Goal: Task Accomplishment & Management: Manage account settings

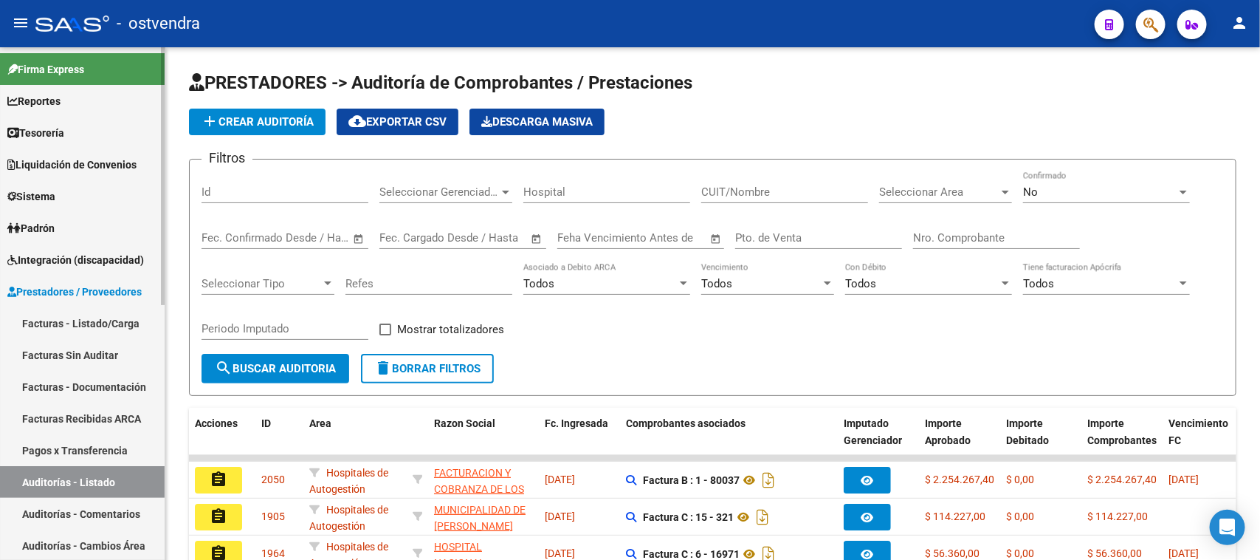
scroll to position [185, 0]
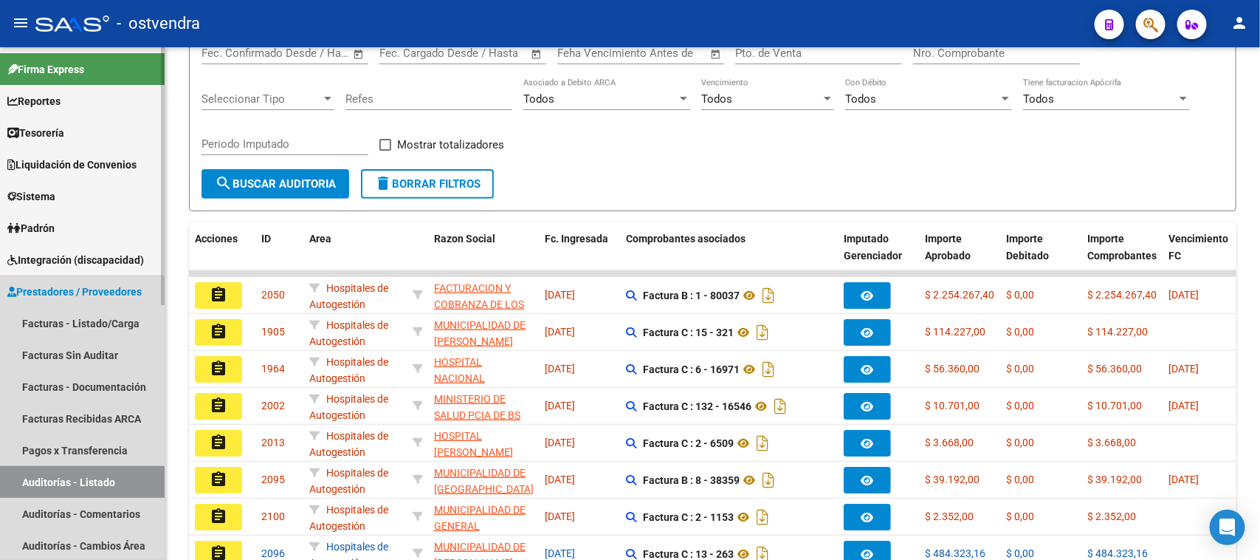
click at [81, 487] on link "Auditorías - Listado" at bounding box center [82, 482] width 165 height 32
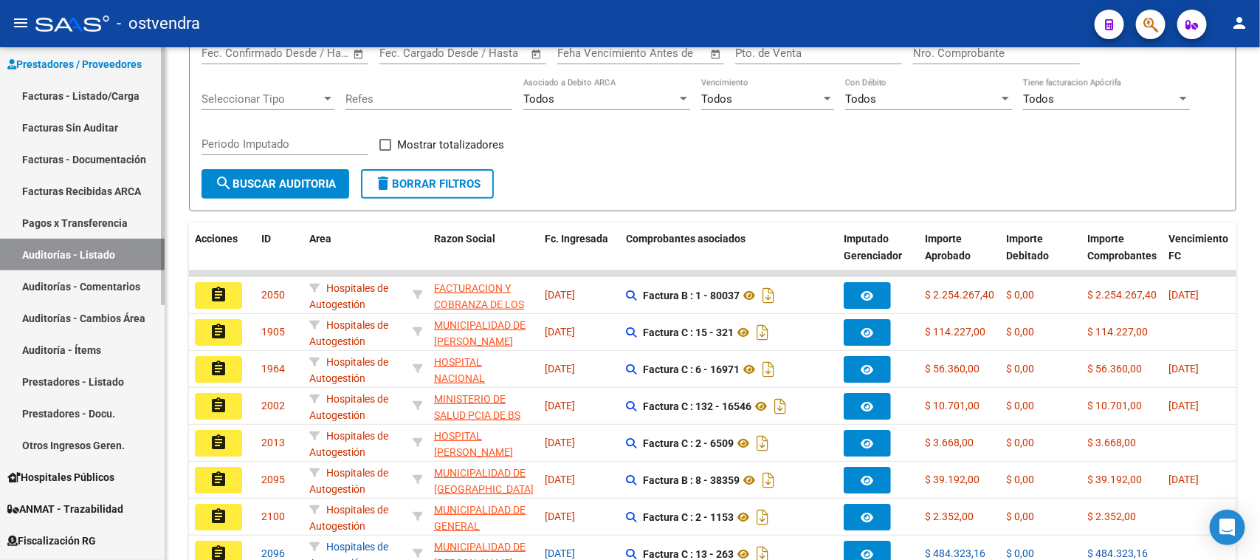
scroll to position [277, 0]
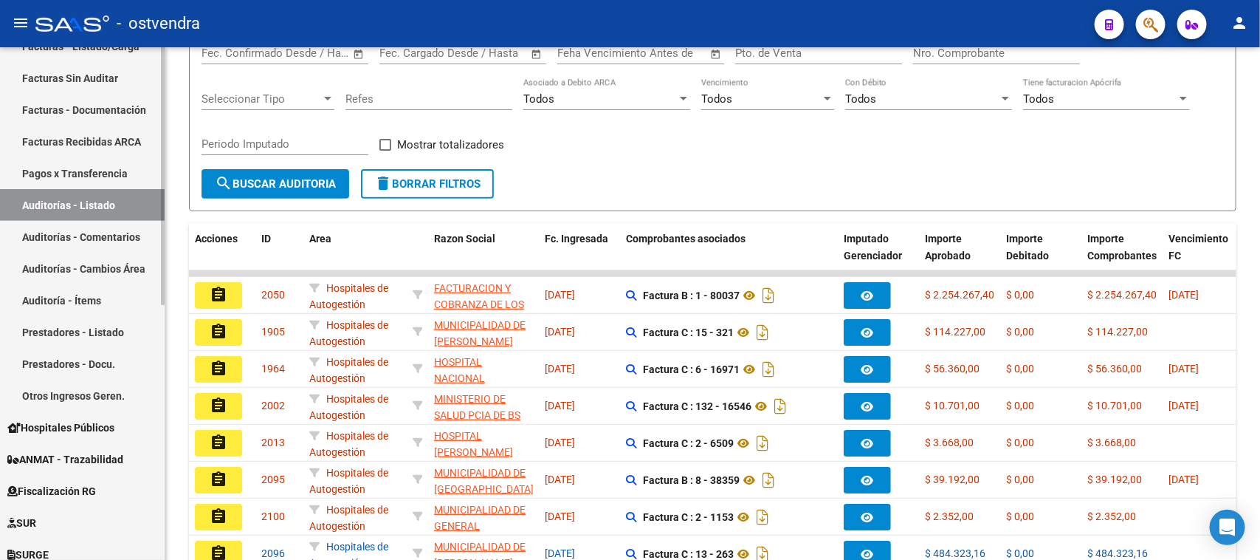
click at [92, 233] on link "Auditorías - Comentarios" at bounding box center [82, 237] width 165 height 32
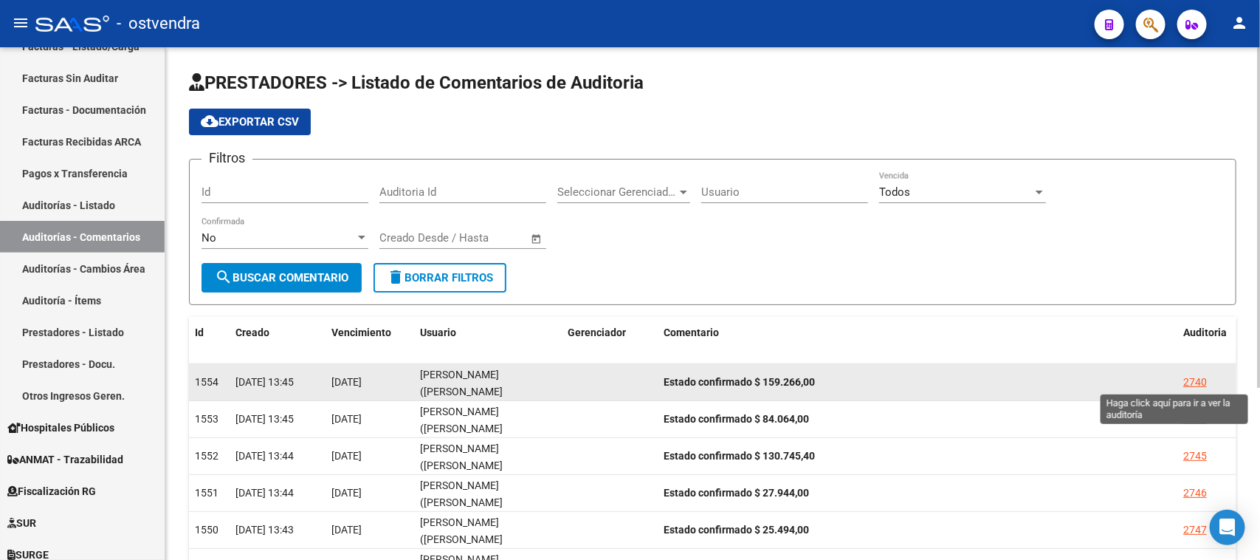
click at [1190, 382] on div "2740" at bounding box center [1195, 382] width 24 height 17
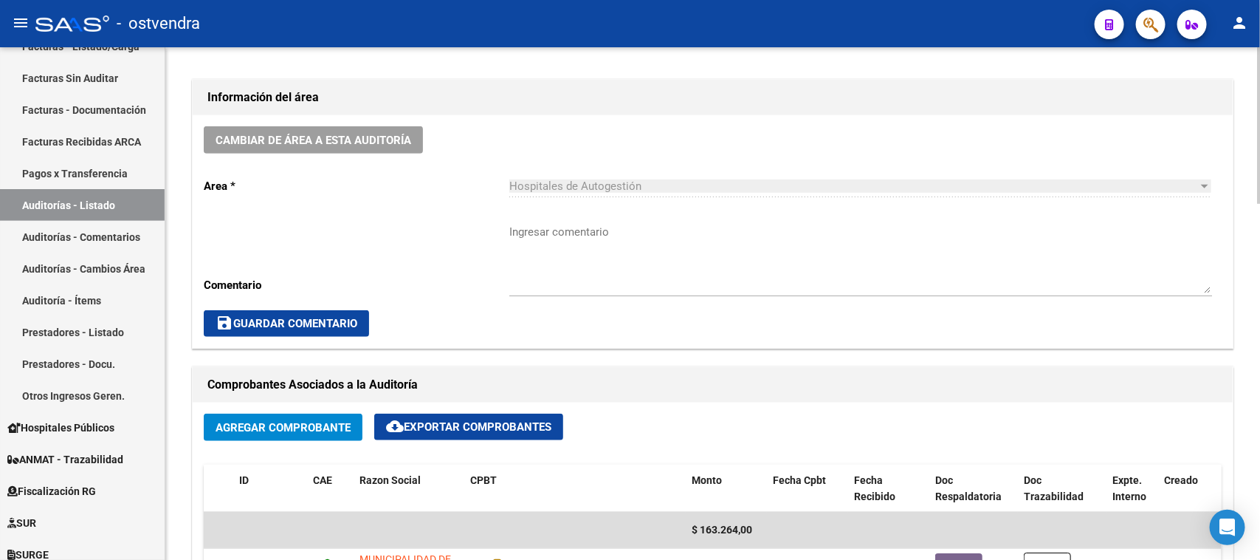
scroll to position [646, 0]
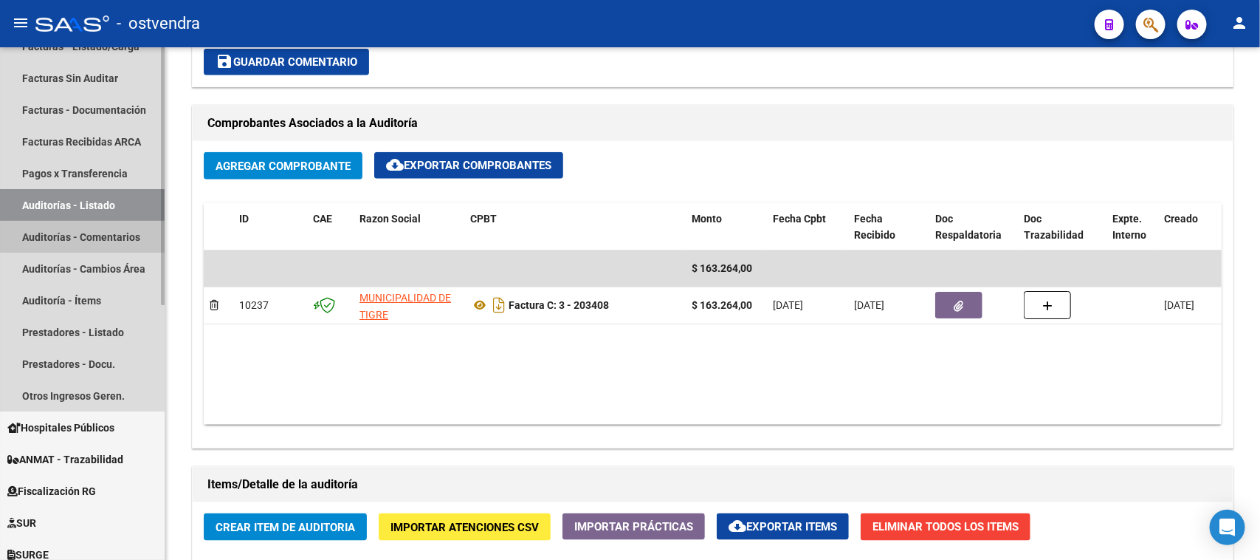
click at [106, 237] on link "Auditorías - Comentarios" at bounding box center [82, 237] width 165 height 32
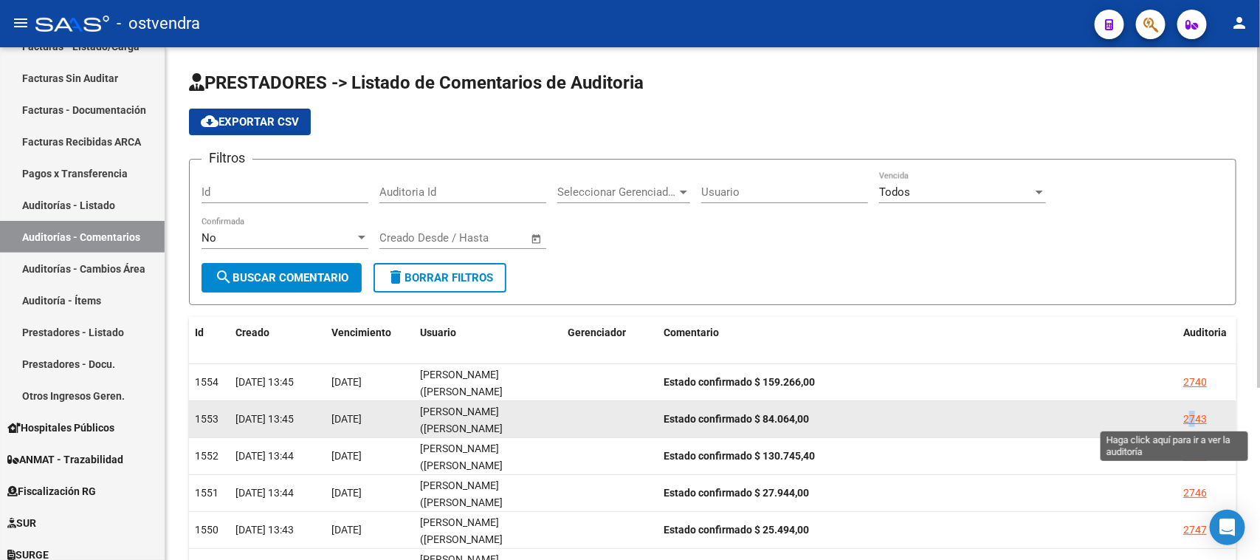
click at [1192, 412] on div "2743" at bounding box center [1195, 418] width 24 height 17
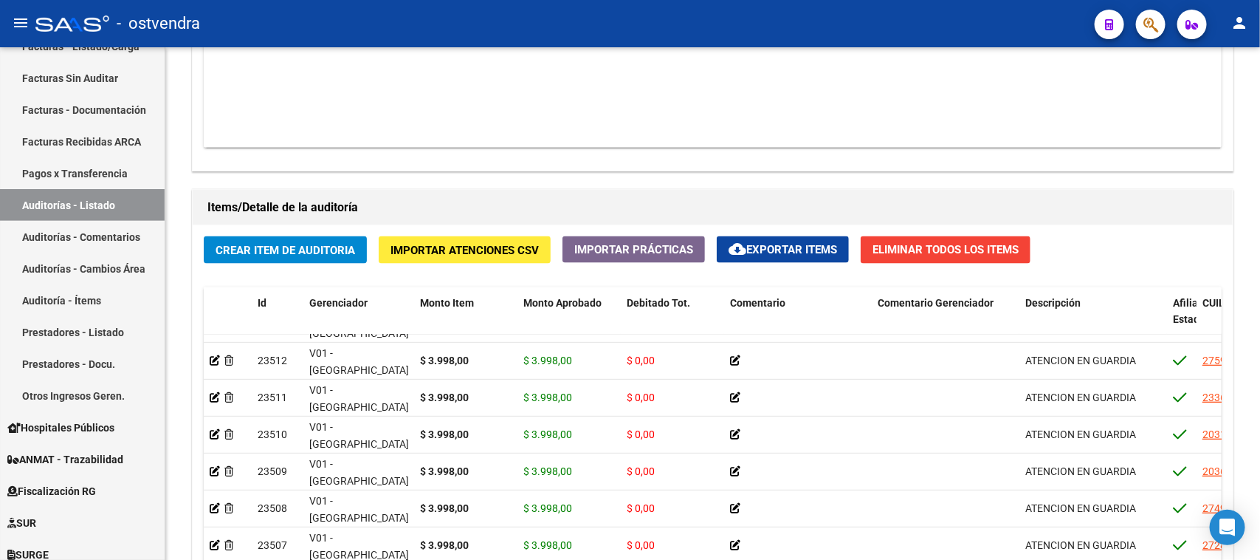
scroll to position [411, 0]
click at [694, 159] on div "Agregar Comprobante cloud_download Exportar Comprobantes ID CAE Razon Social CP…" at bounding box center [713, 17] width 1040 height 306
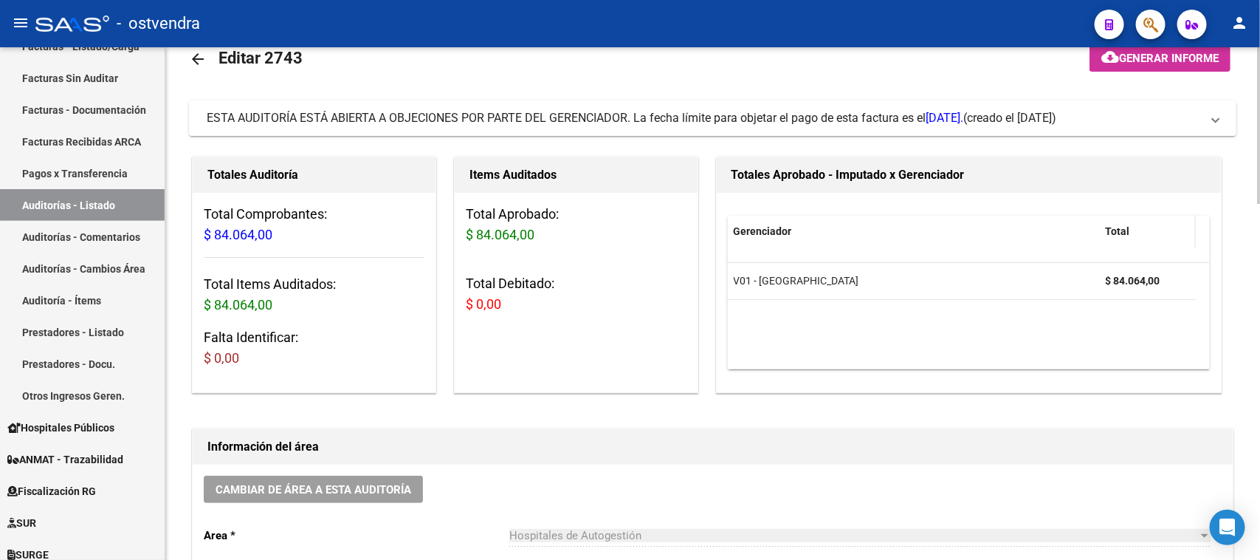
scroll to position [0, 0]
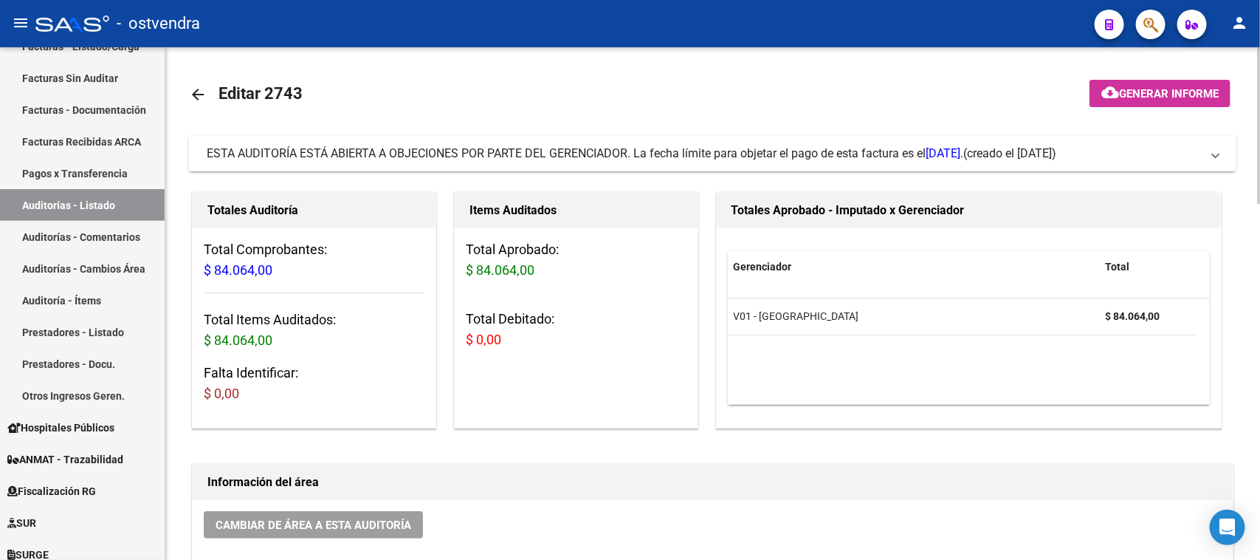
click at [830, 159] on span "ESTA AUDITORÍA ESTÁ ABIERTA A OBJECIONES POR PARTE DEL GERENCIADOR. La fecha lí…" at bounding box center [585, 153] width 757 height 14
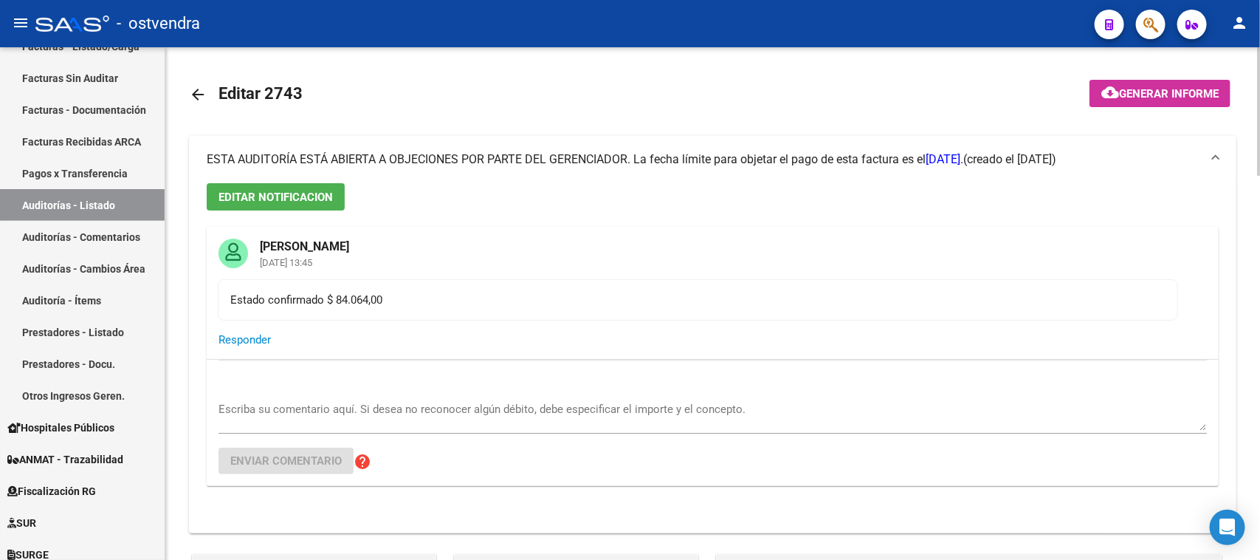
click at [830, 159] on span "ESTA AUDITORÍA ESTÁ ABIERTA A OBJECIONES POR PARTE DEL GERENCIADOR. La fecha lí…" at bounding box center [585, 159] width 757 height 14
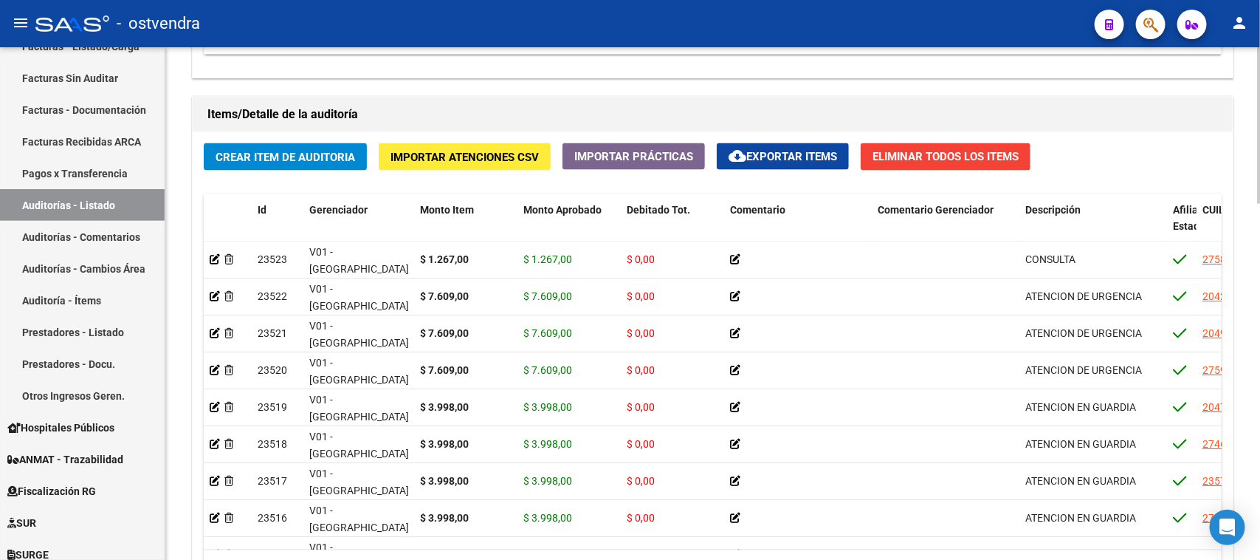
scroll to position [1168, 0]
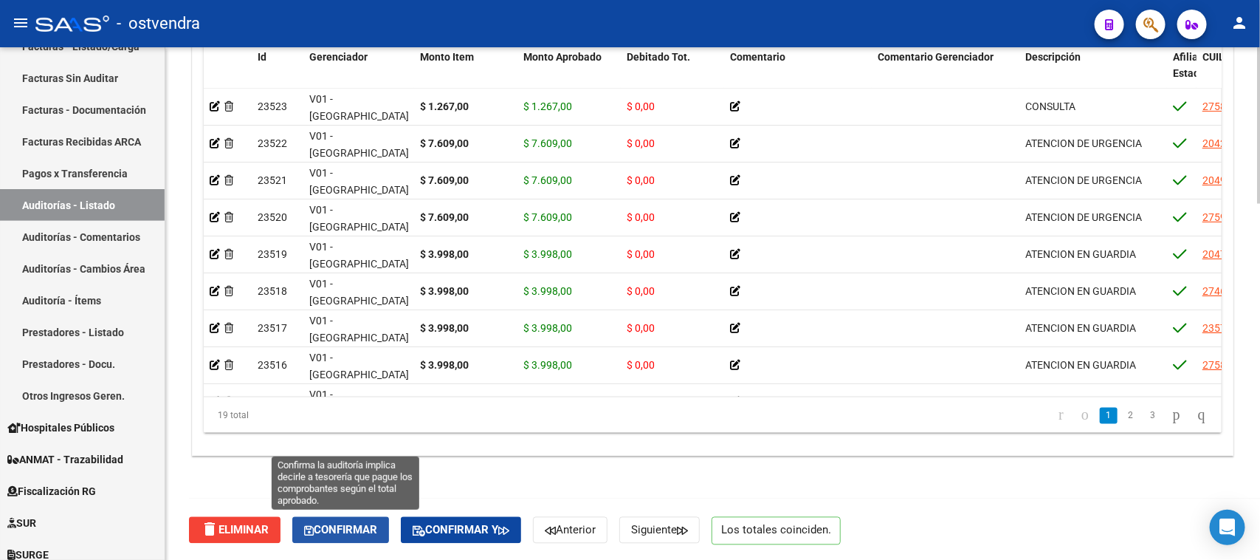
click at [362, 525] on span "Confirmar" at bounding box center [340, 529] width 73 height 13
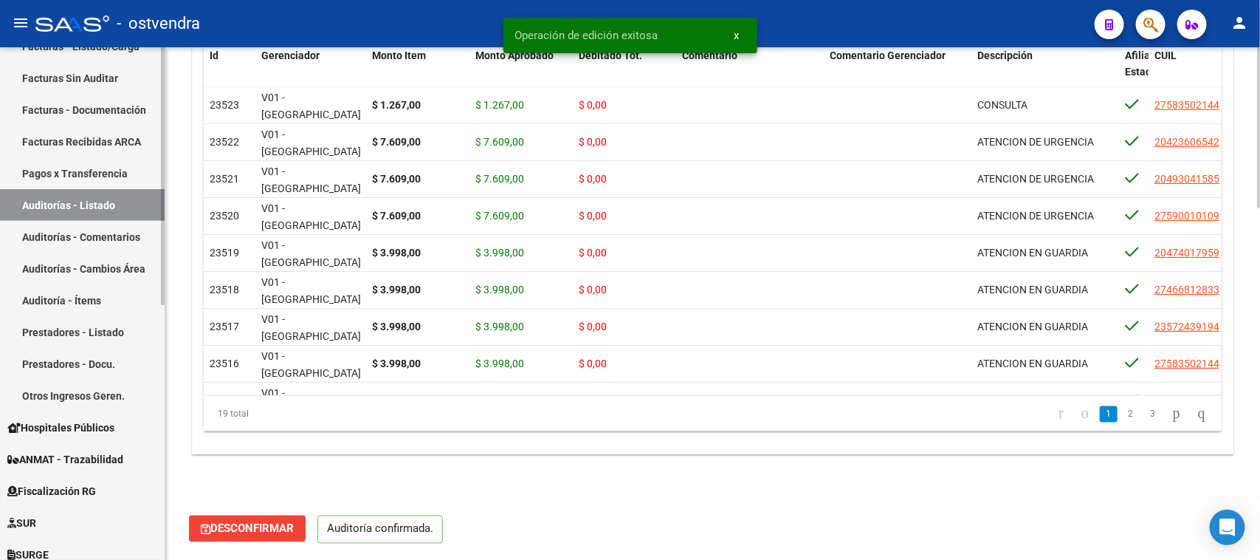
click at [116, 237] on link "Auditorías - Comentarios" at bounding box center [82, 237] width 165 height 32
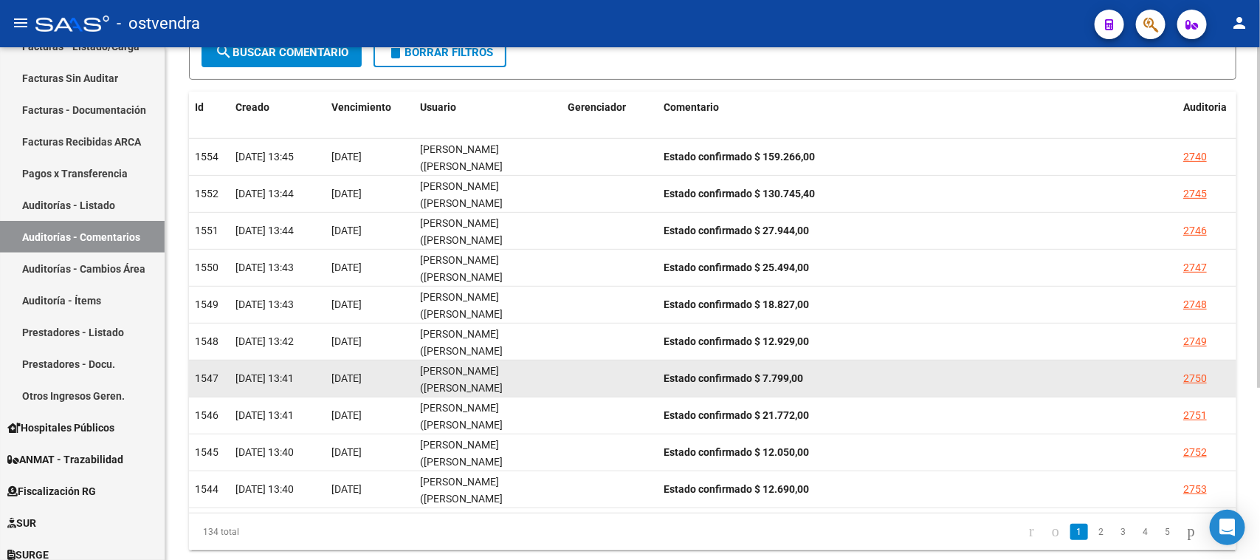
scroll to position [261, 0]
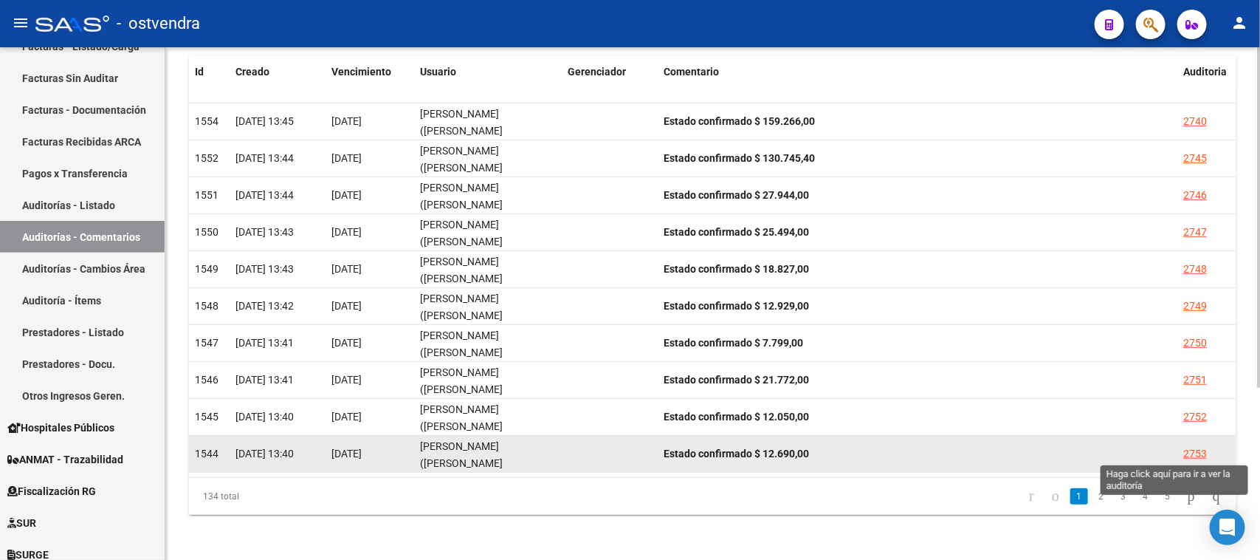
click at [1192, 450] on div "2753" at bounding box center [1195, 453] width 24 height 17
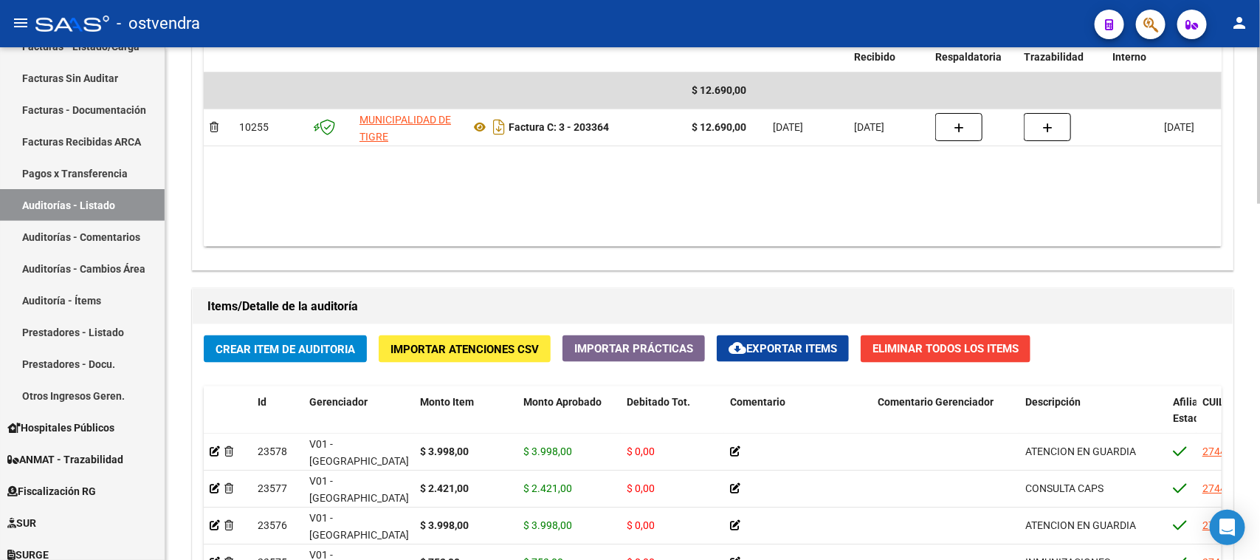
scroll to position [1168, 0]
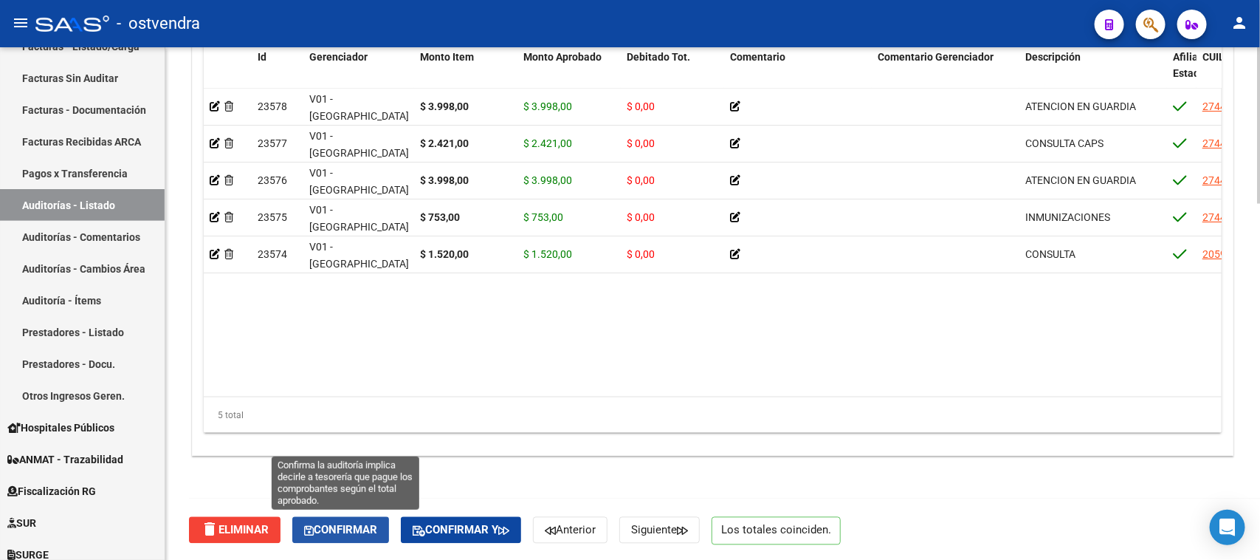
click at [360, 529] on span "Confirmar" at bounding box center [340, 529] width 73 height 13
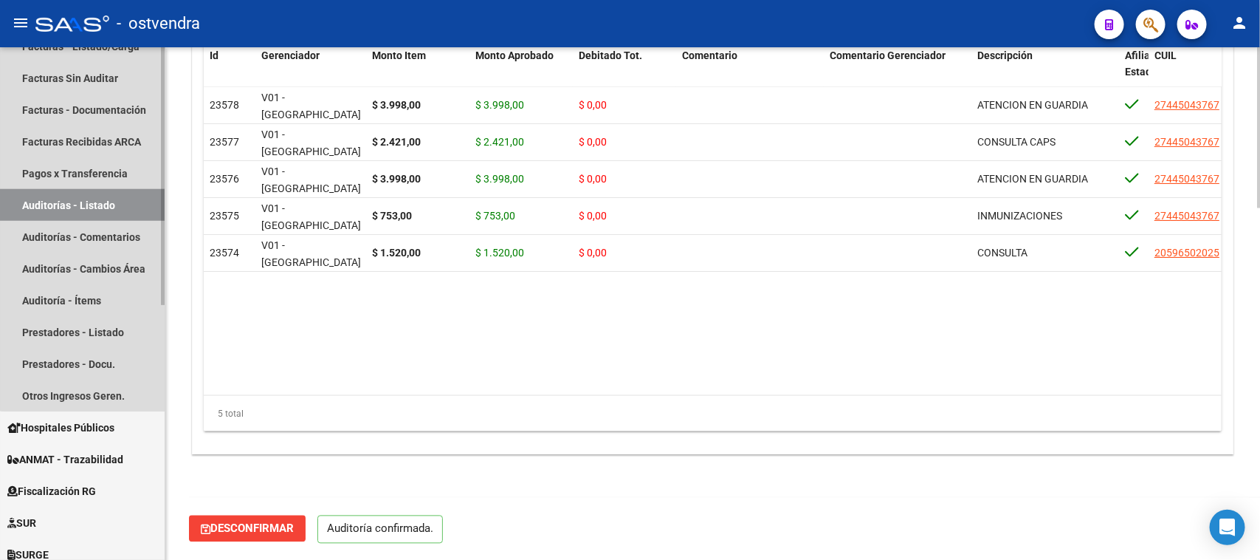
click at [97, 203] on link "Auditorías - Listado" at bounding box center [82, 205] width 165 height 32
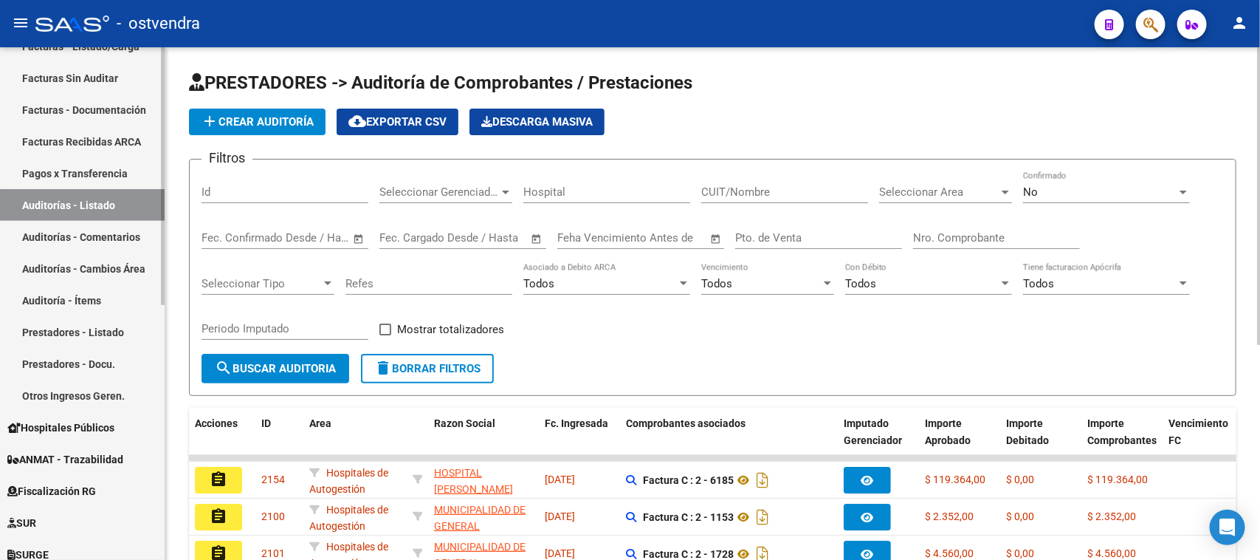
click at [118, 235] on link "Auditorías - Comentarios" at bounding box center [82, 237] width 165 height 32
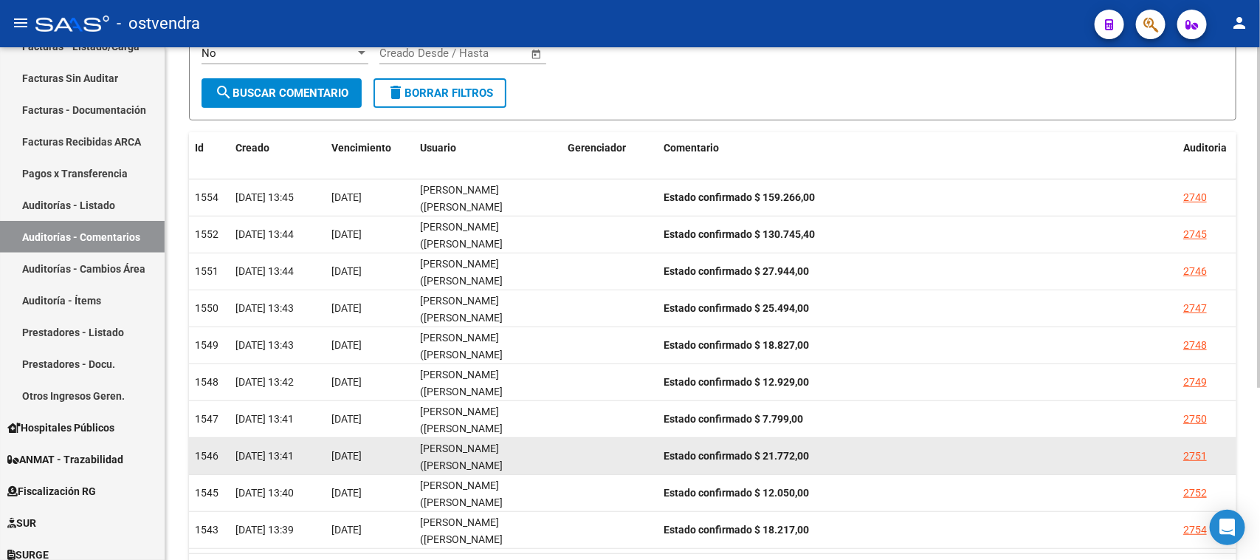
scroll to position [261, 0]
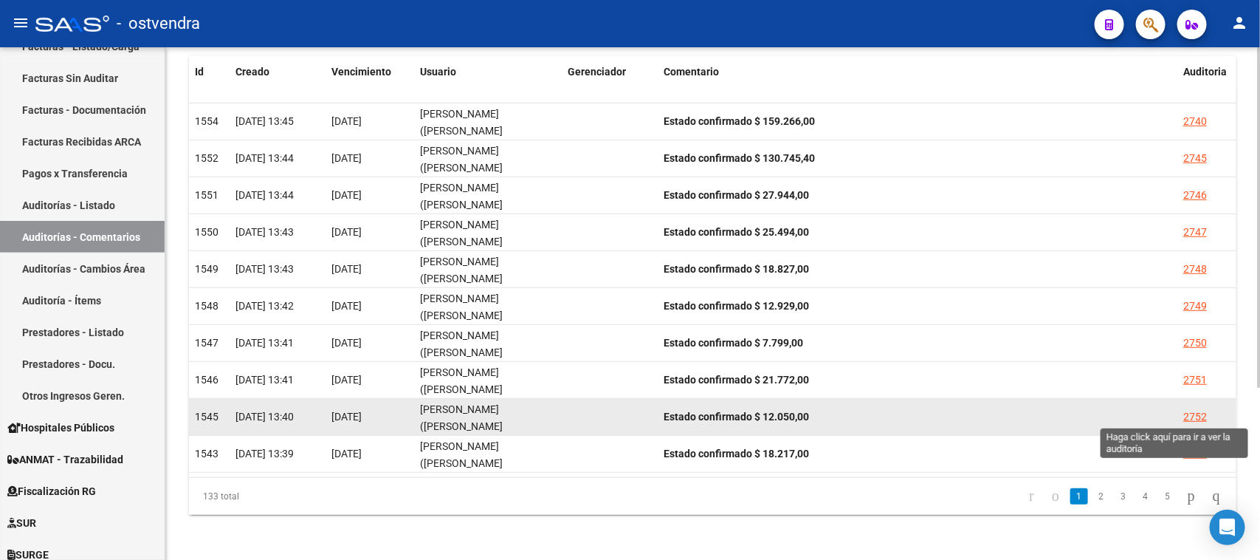
click at [1197, 413] on div "2752" at bounding box center [1195, 416] width 24 height 17
click at [1197, 413] on mat-sidenav-content "PRESTADORES -> Listado de Comentarios de Auditoria cloud_download Exportar CSV …" at bounding box center [712, 303] width 1095 height 512
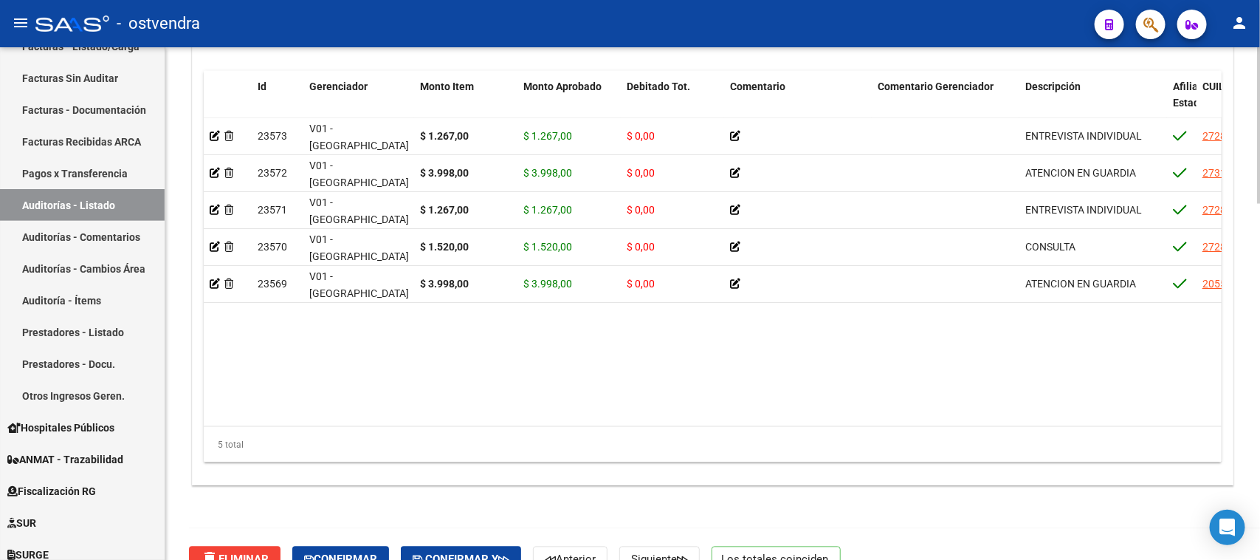
scroll to position [1168, 0]
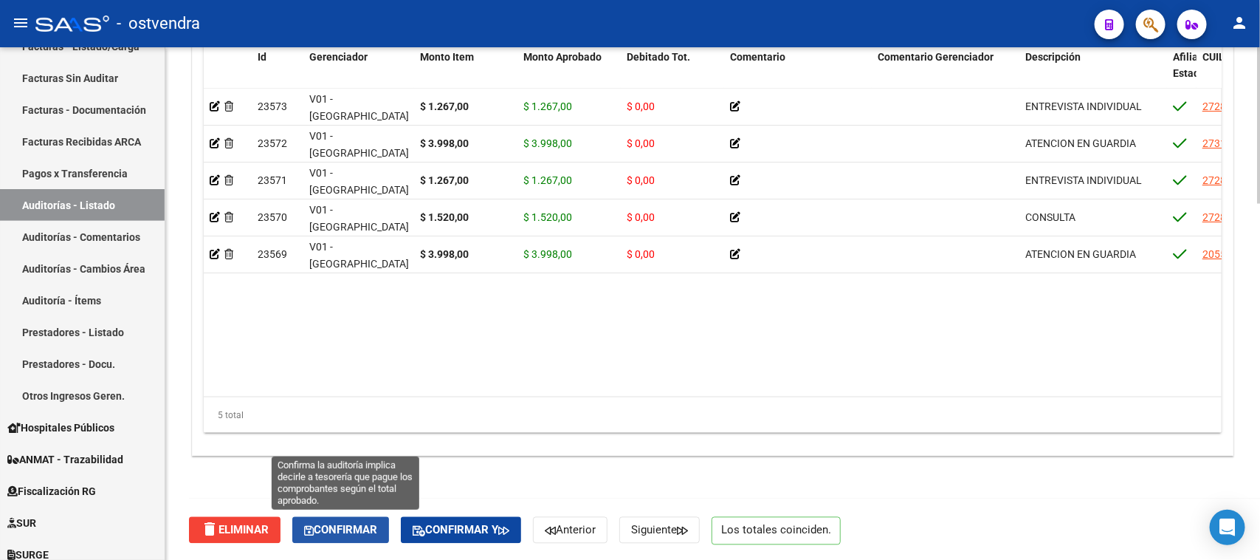
click at [374, 524] on span "Confirmar" at bounding box center [340, 529] width 73 height 13
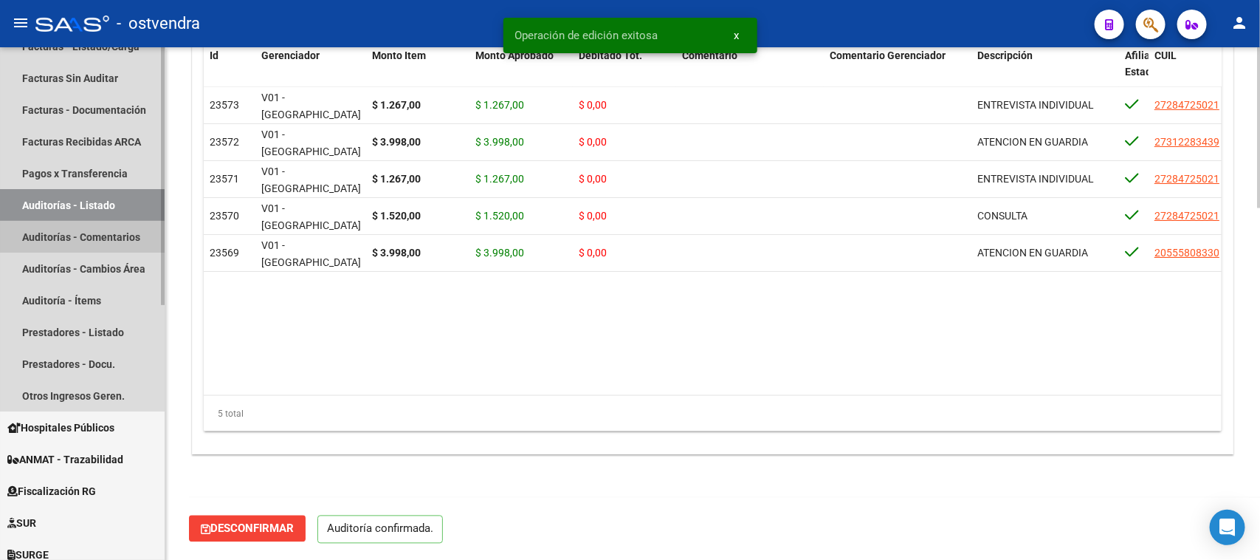
click at [123, 235] on link "Auditorías - Comentarios" at bounding box center [82, 237] width 165 height 32
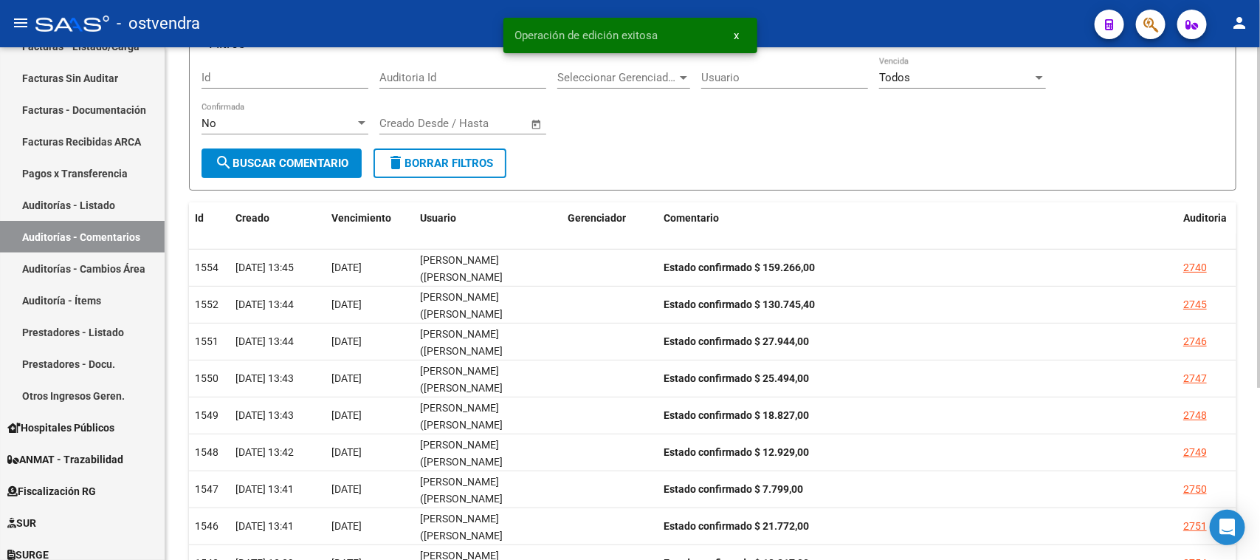
scroll to position [261, 0]
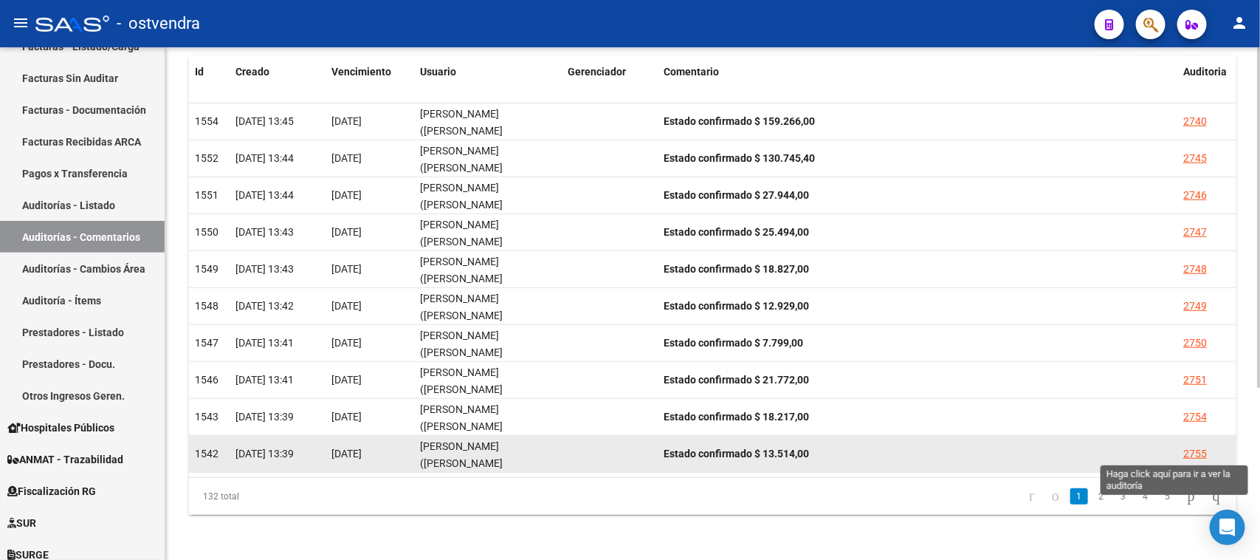
click at [1196, 449] on div "2755" at bounding box center [1195, 453] width 24 height 17
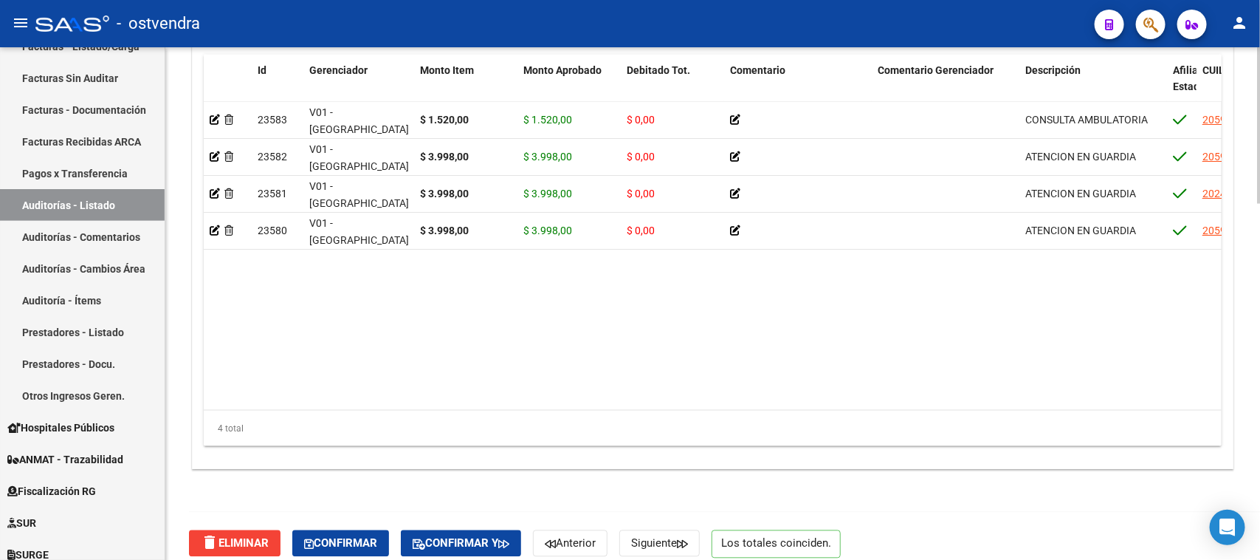
scroll to position [1168, 0]
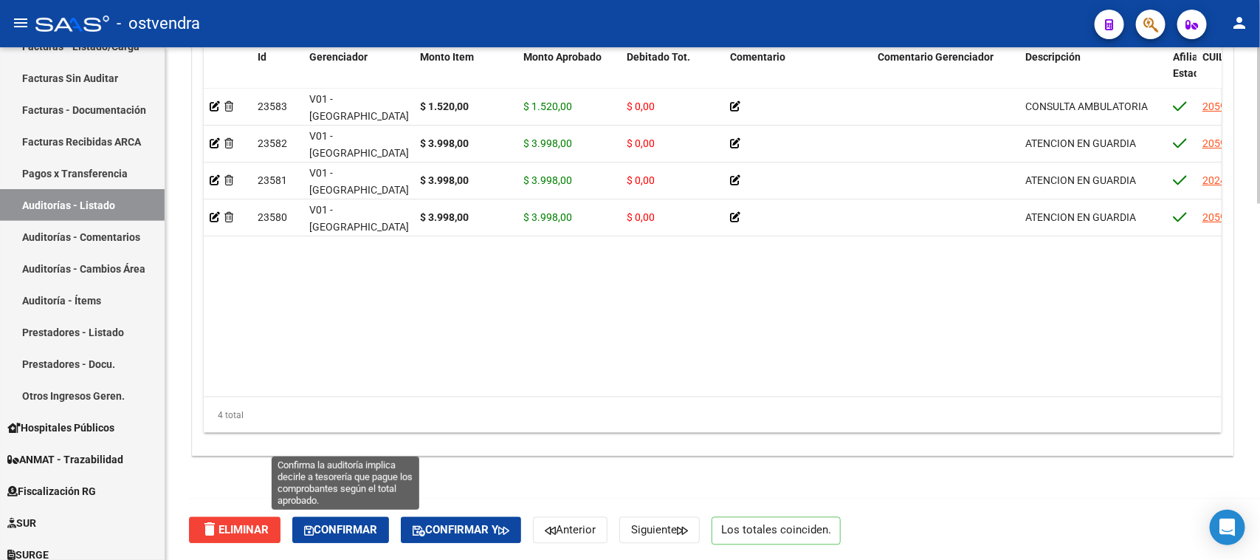
click at [370, 520] on button "Confirmar" at bounding box center [340, 530] width 97 height 27
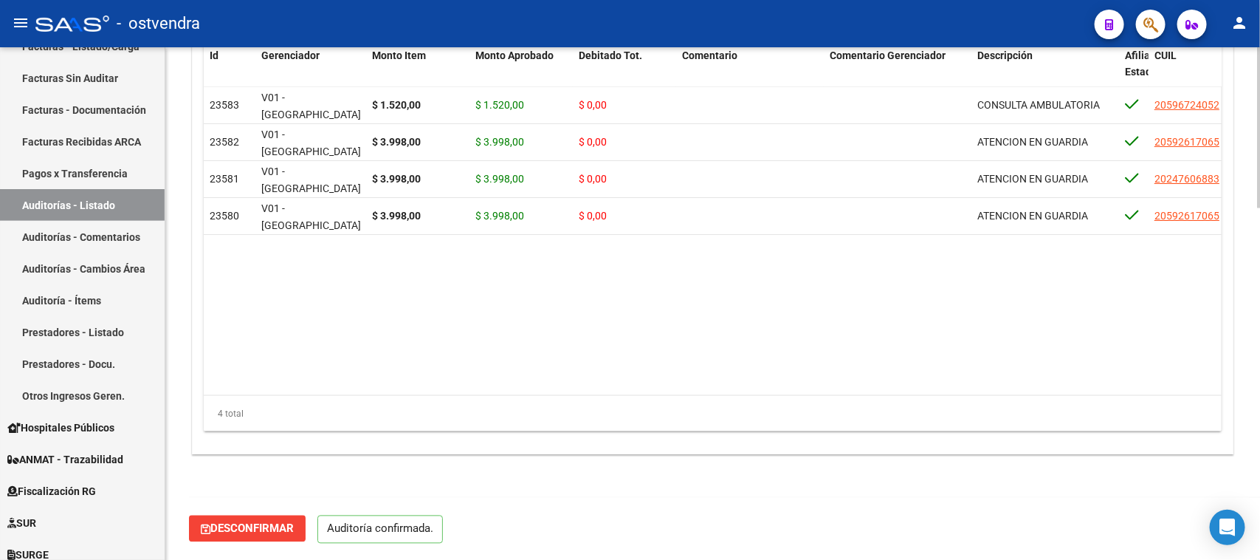
scroll to position [1118, 0]
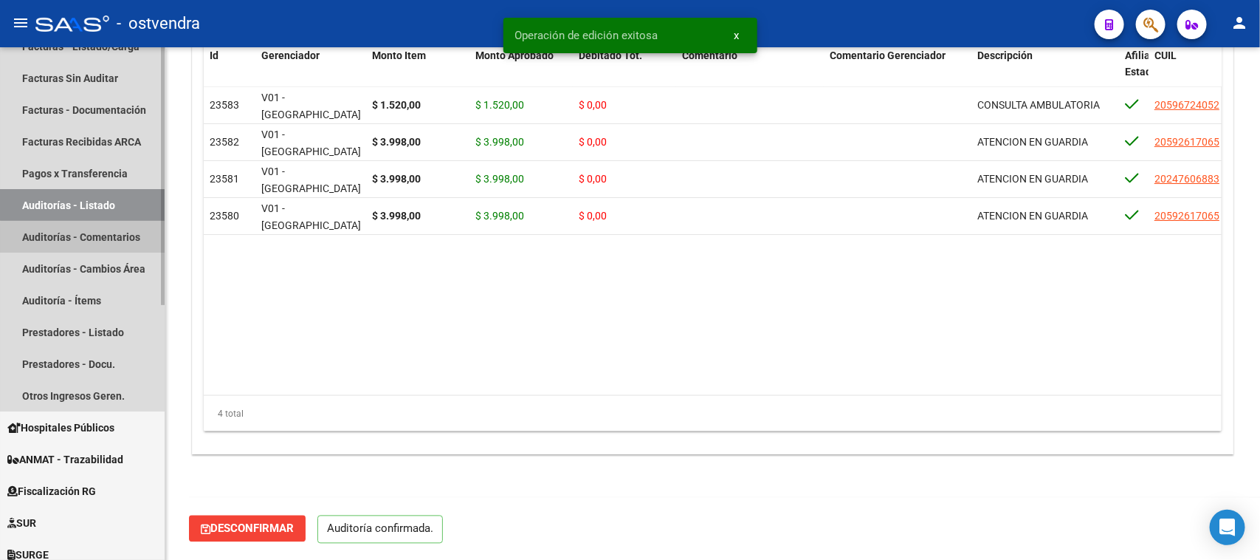
click at [103, 238] on link "Auditorías - Comentarios" at bounding box center [82, 237] width 165 height 32
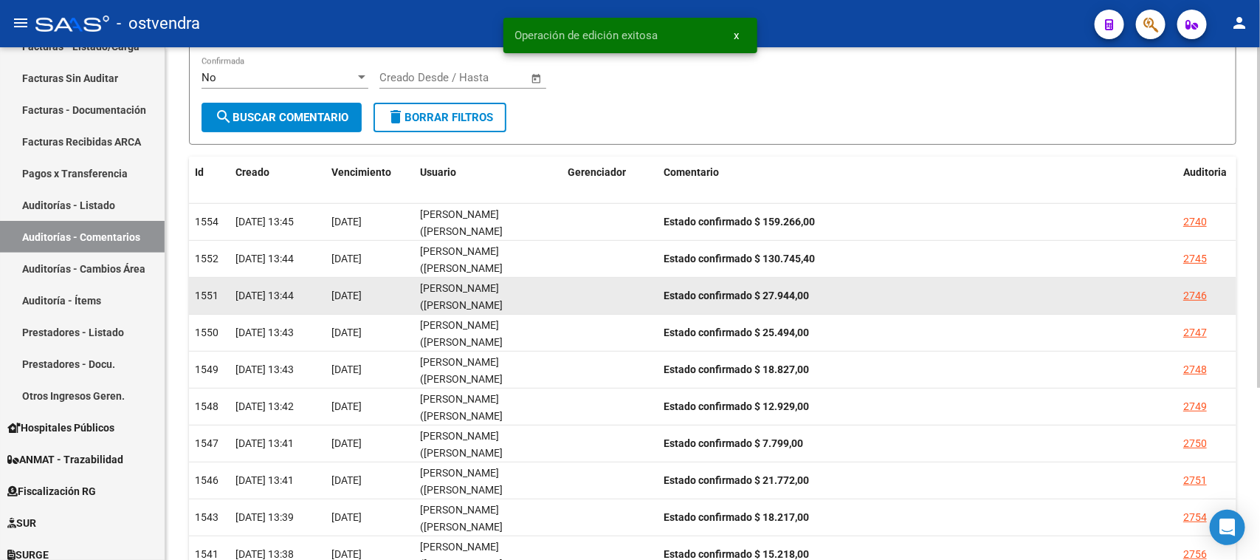
scroll to position [261, 0]
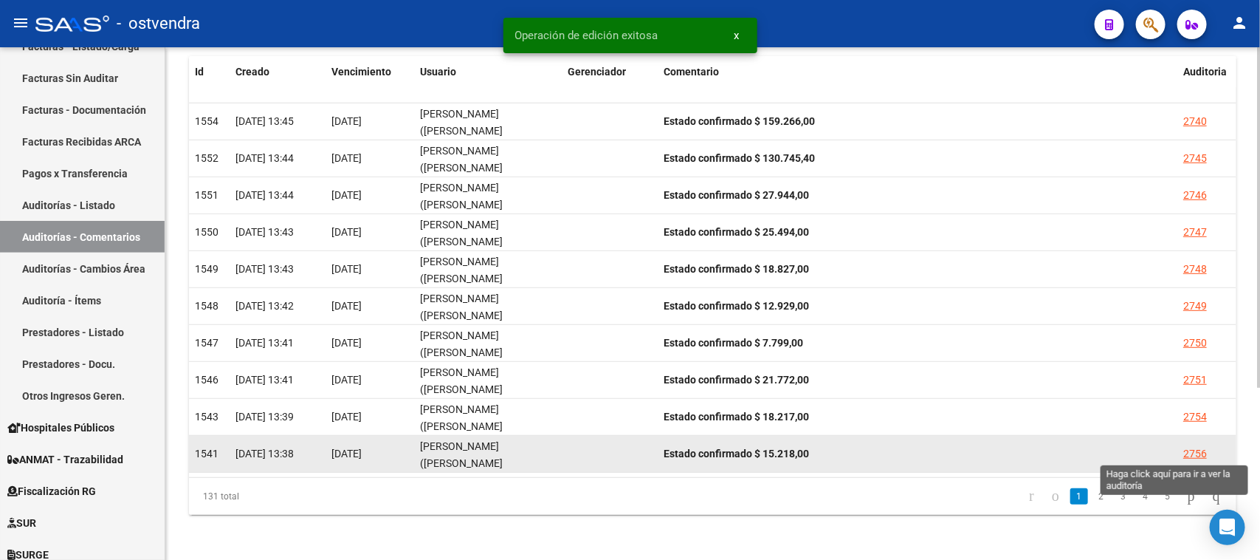
click at [1194, 454] on div "2756" at bounding box center [1195, 453] width 24 height 17
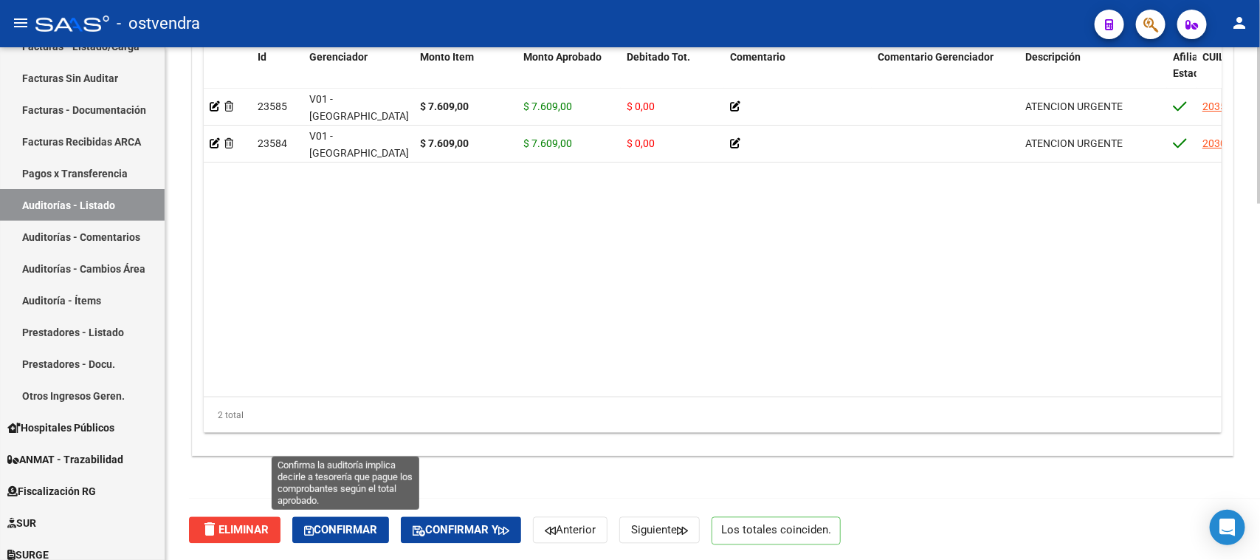
click at [337, 520] on button "Confirmar" at bounding box center [340, 530] width 97 height 27
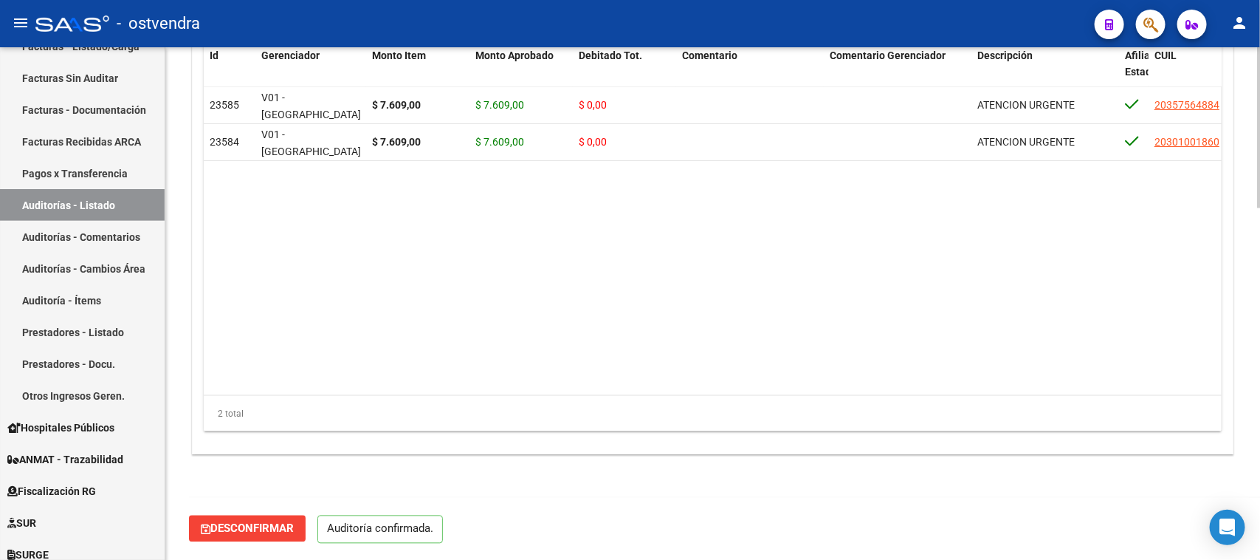
scroll to position [1118, 0]
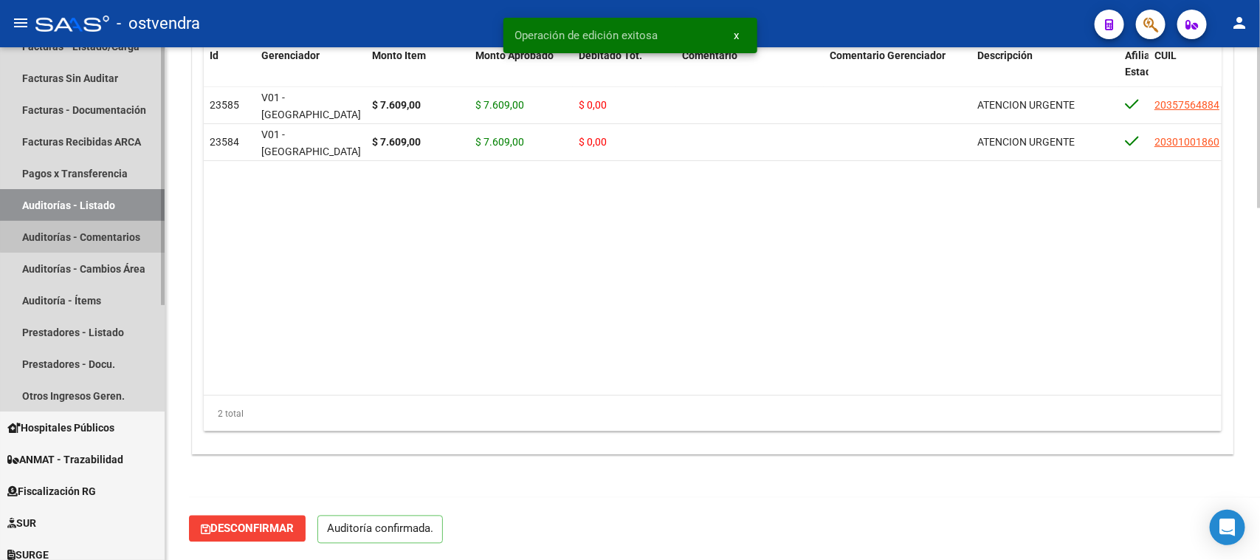
click at [134, 233] on link "Auditorías - Comentarios" at bounding box center [82, 237] width 165 height 32
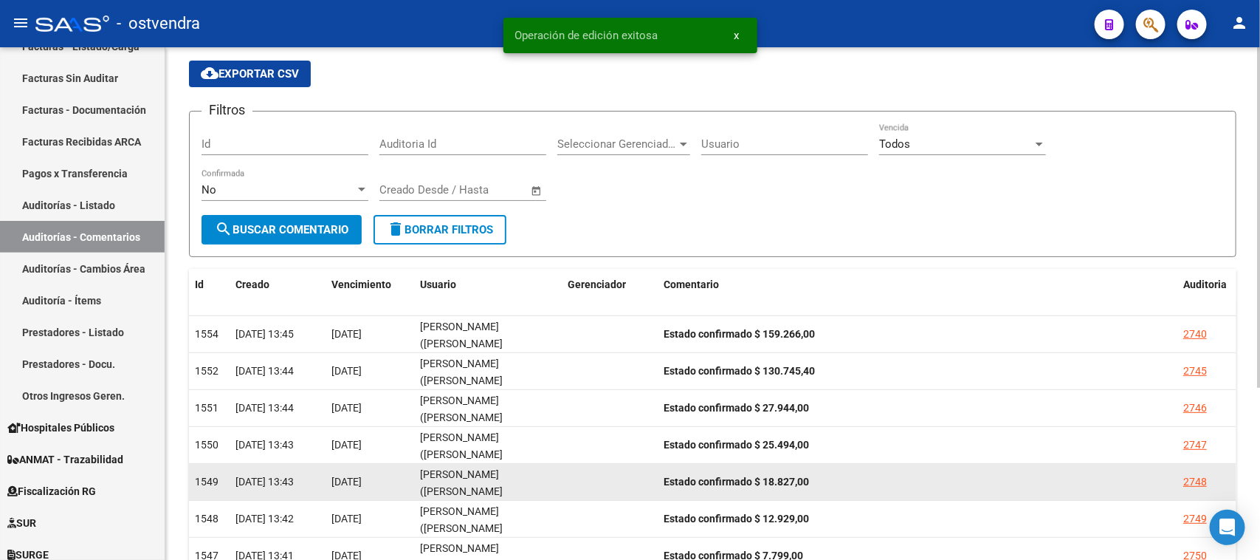
scroll to position [261, 0]
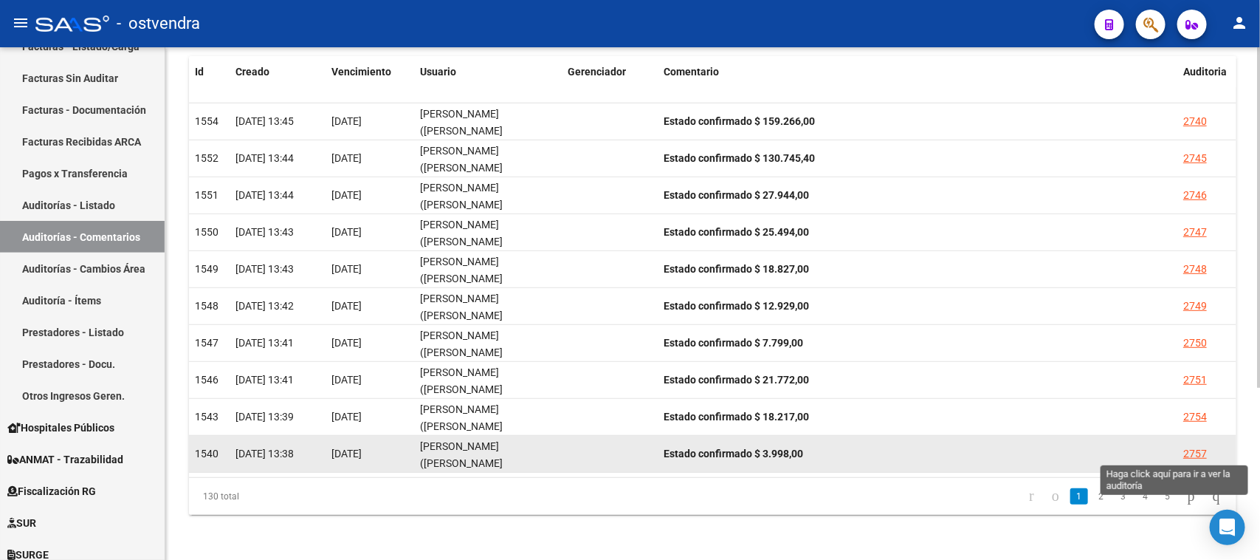
click at [1194, 450] on div "2757" at bounding box center [1195, 453] width 24 height 17
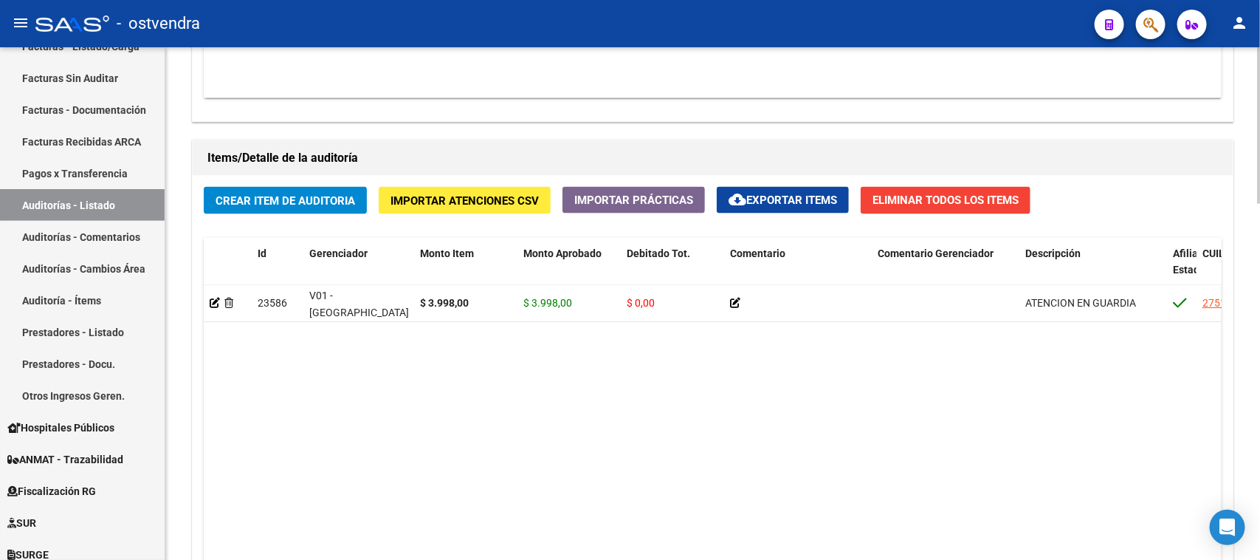
scroll to position [1015, 0]
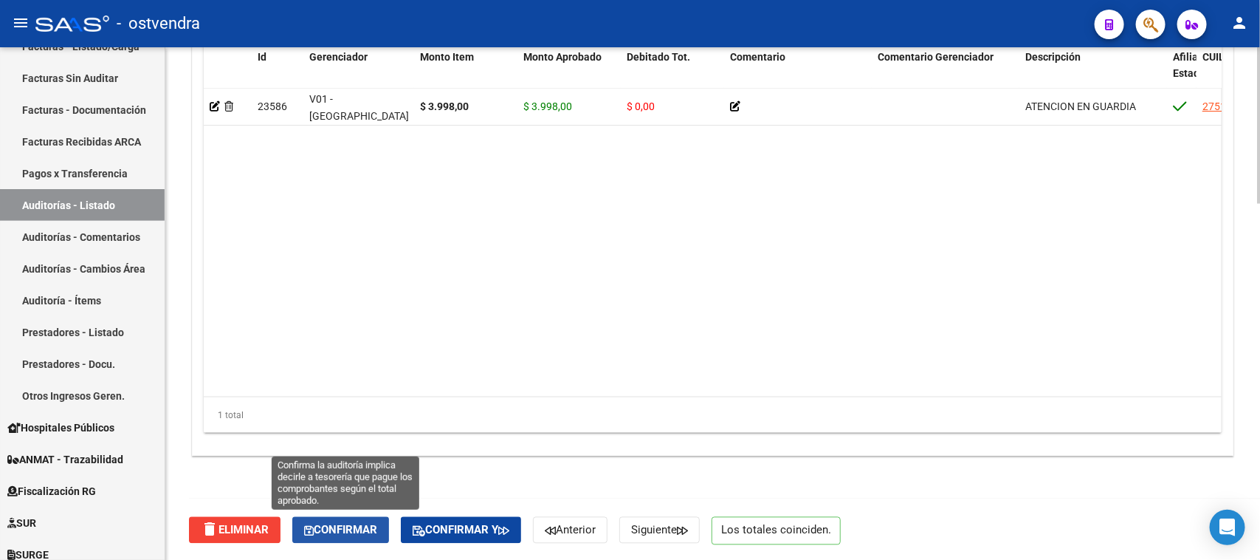
click at [363, 531] on span "Confirmar" at bounding box center [340, 529] width 73 height 13
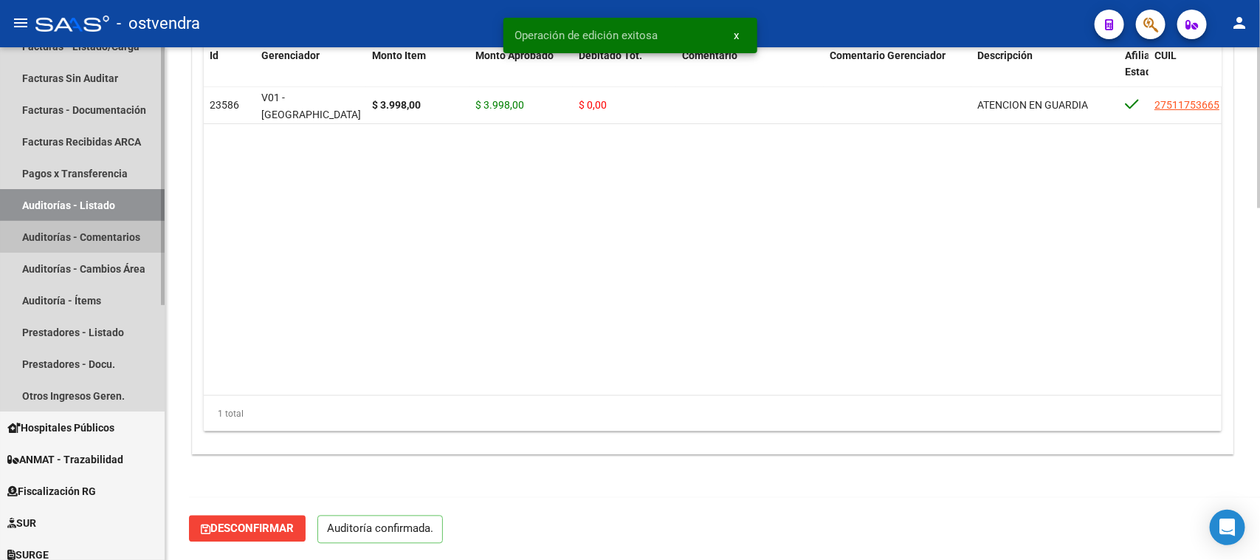
click at [137, 233] on link "Auditorías - Comentarios" at bounding box center [82, 237] width 165 height 32
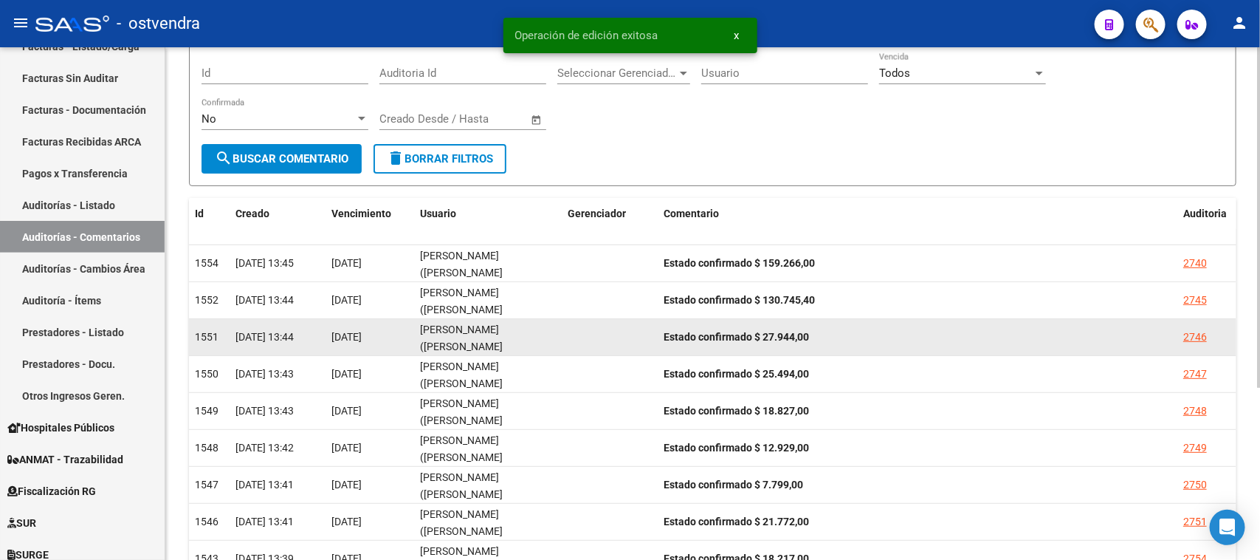
scroll to position [261, 0]
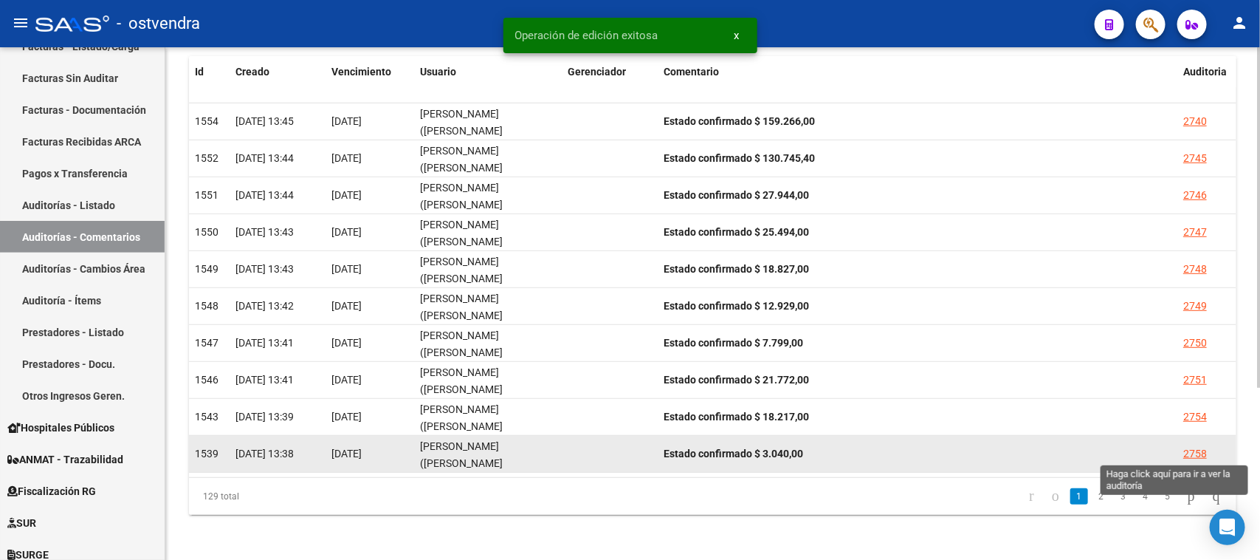
click at [1193, 452] on div "2758" at bounding box center [1195, 453] width 24 height 17
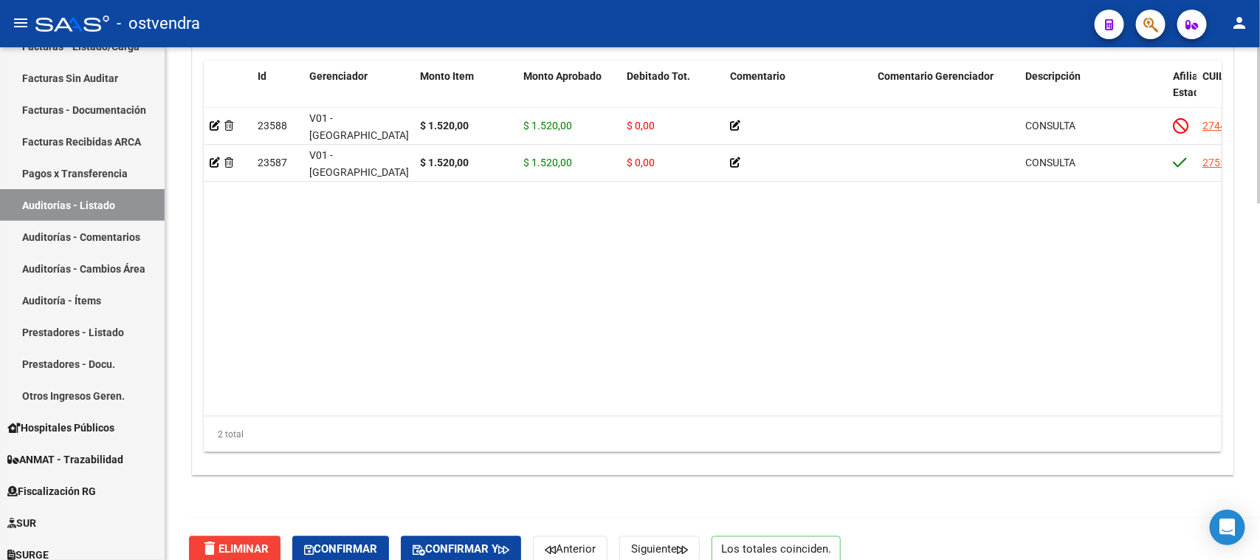
scroll to position [1168, 0]
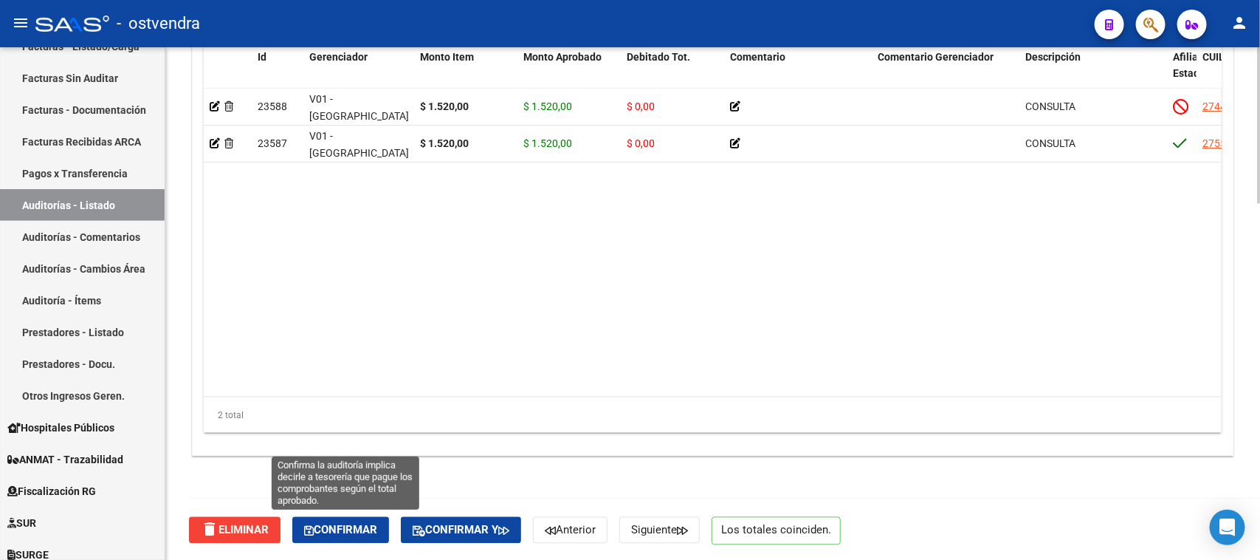
click at [360, 525] on span "Confirmar" at bounding box center [340, 529] width 73 height 13
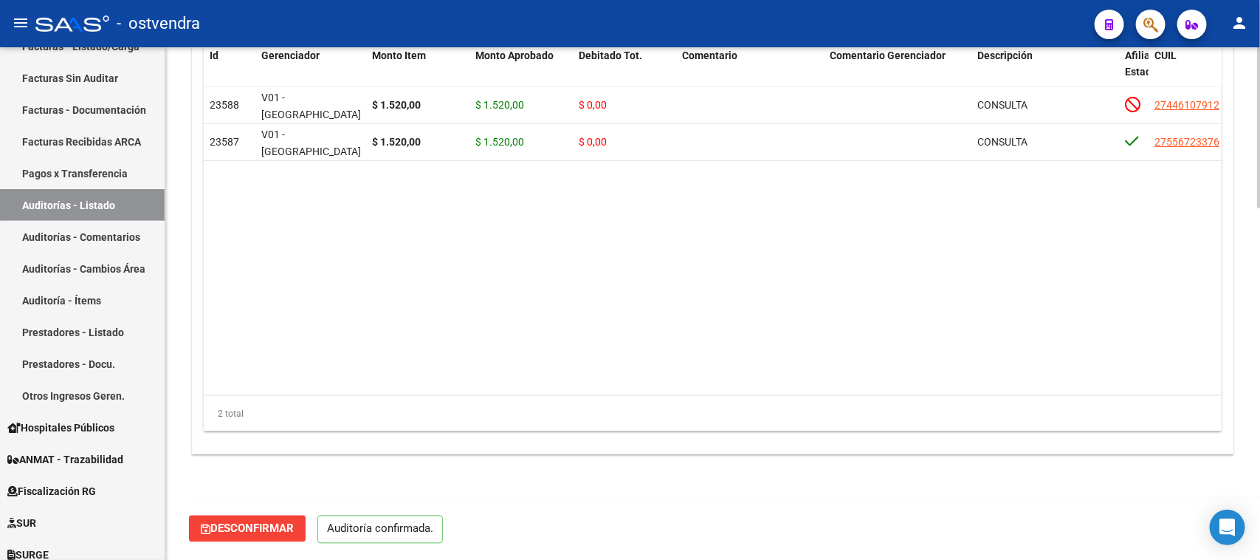
scroll to position [1118, 0]
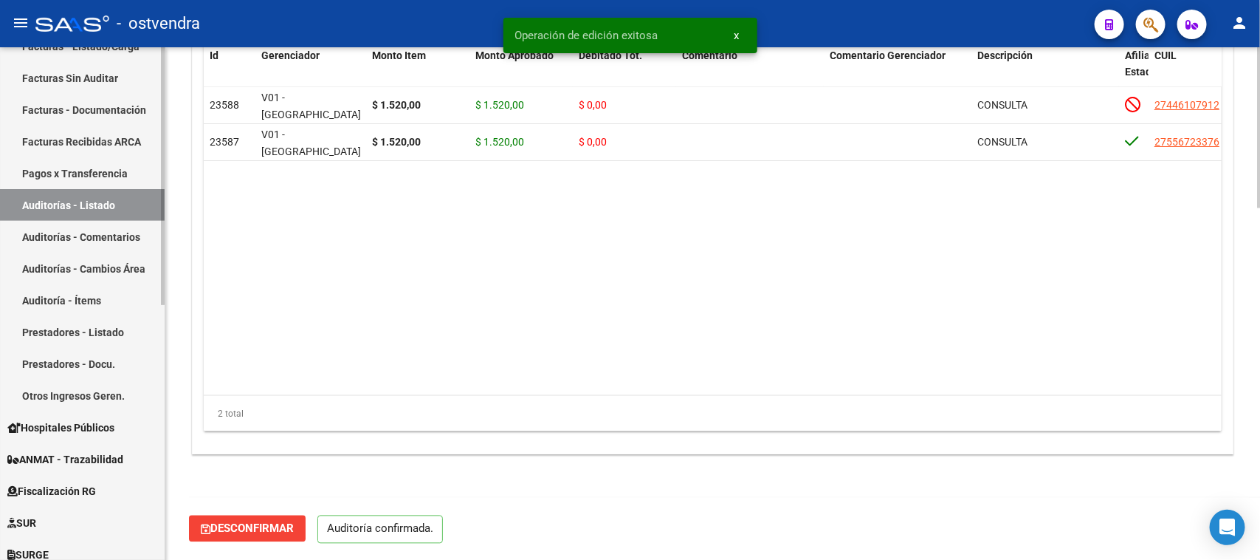
click at [123, 233] on link "Auditorías - Comentarios" at bounding box center [82, 237] width 165 height 32
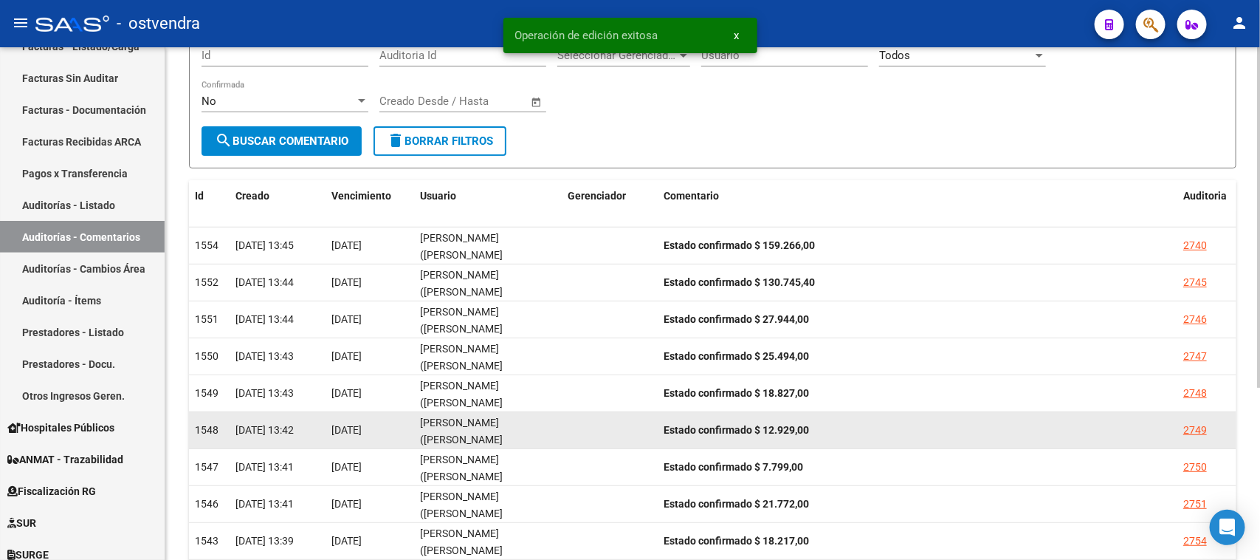
scroll to position [261, 0]
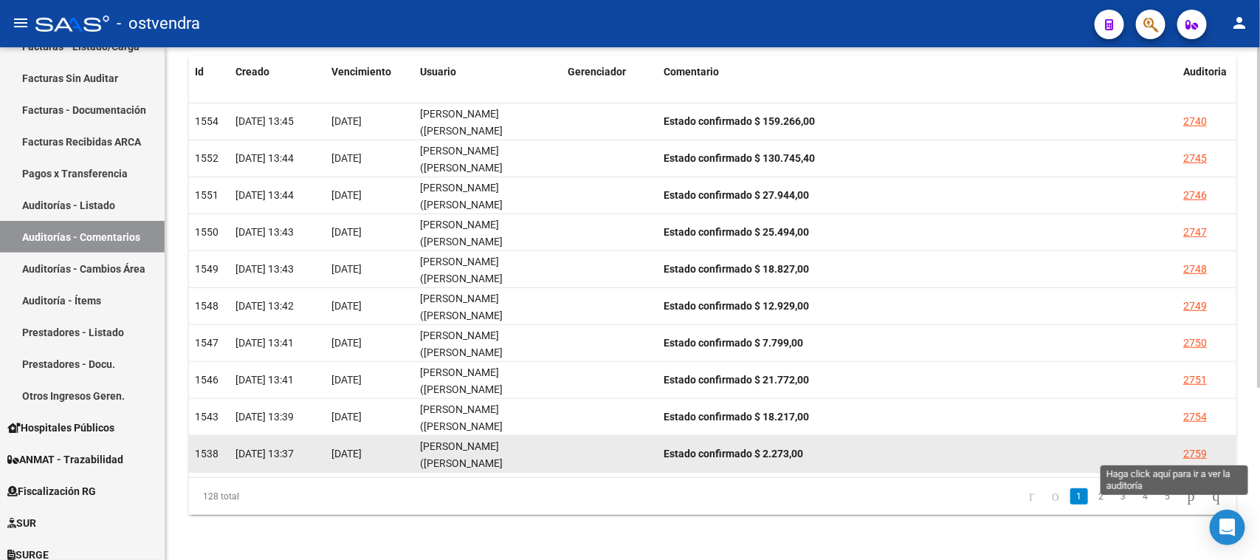
click at [1192, 448] on div "2759" at bounding box center [1195, 453] width 24 height 17
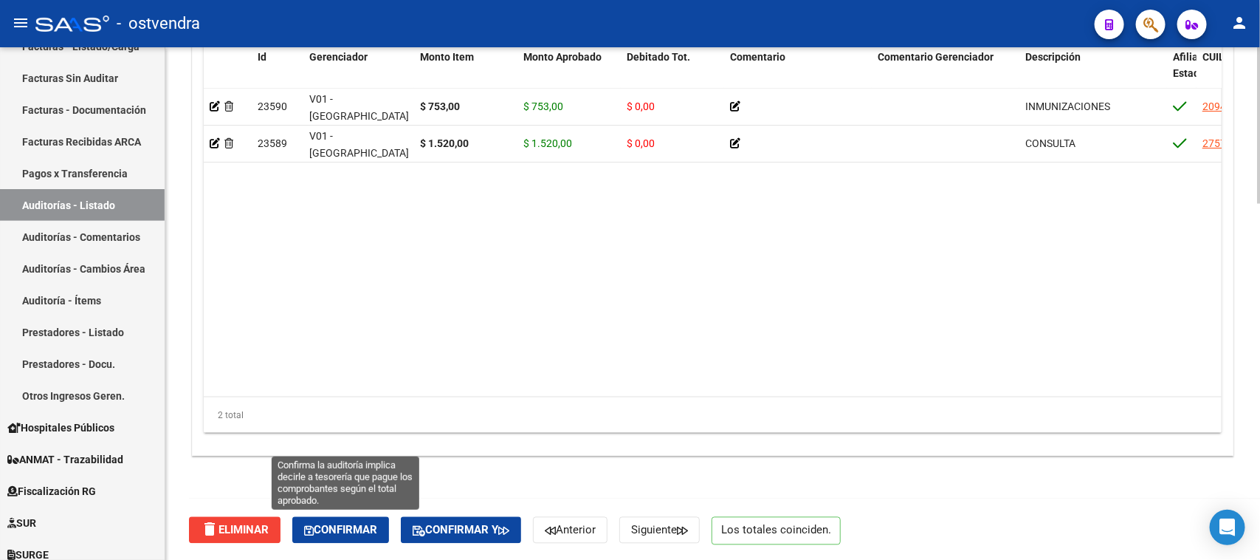
click at [357, 532] on span "Confirmar" at bounding box center [340, 529] width 73 height 13
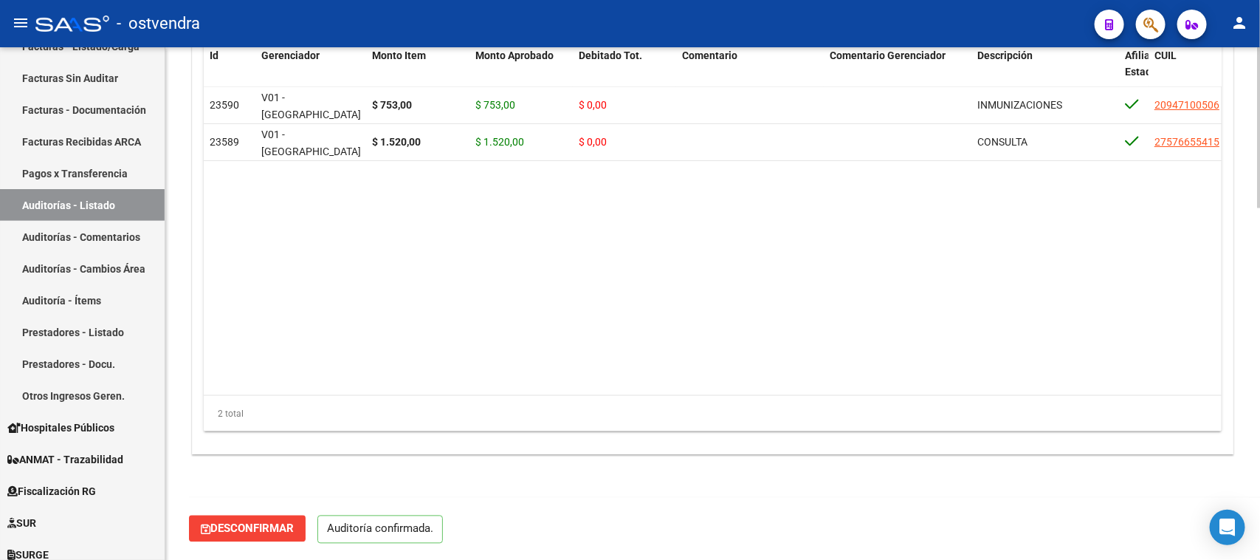
scroll to position [1118, 0]
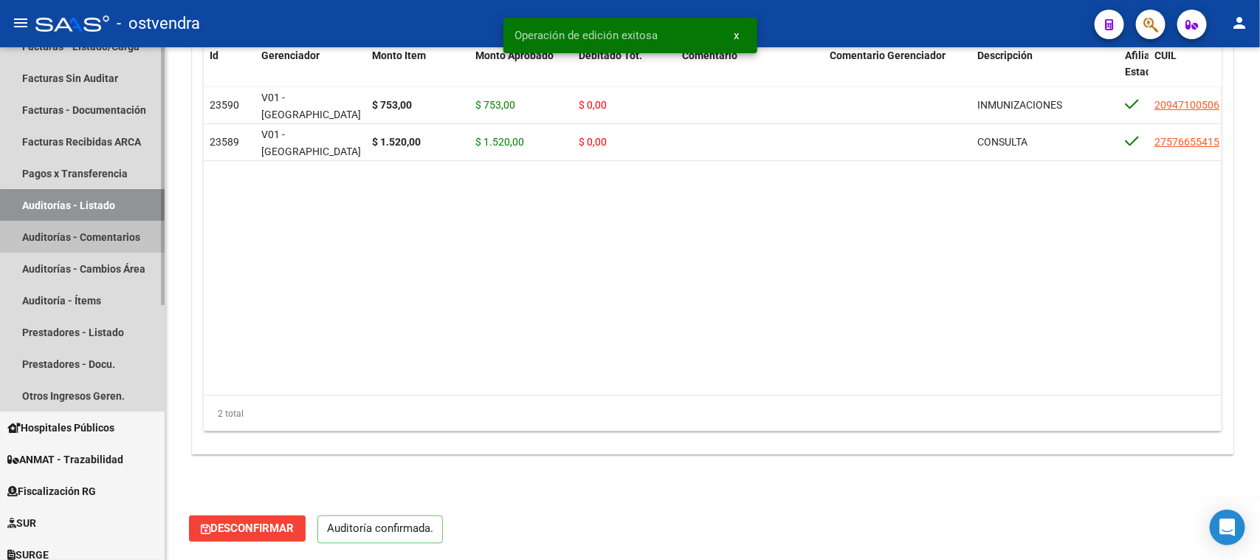
click at [122, 230] on link "Auditorías - Comentarios" at bounding box center [82, 237] width 165 height 32
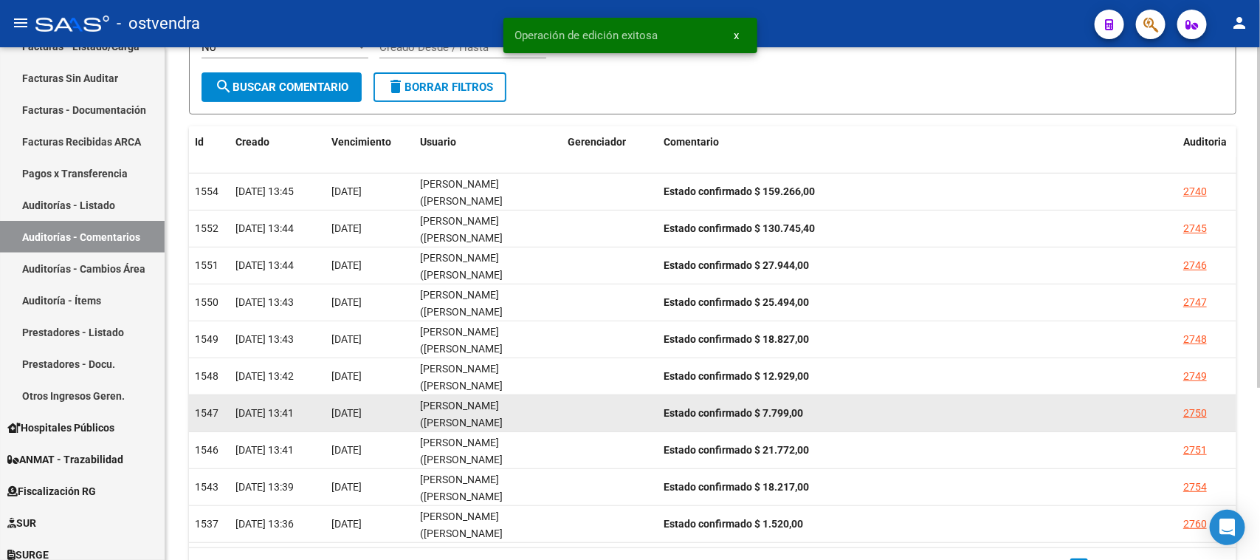
scroll to position [261, 0]
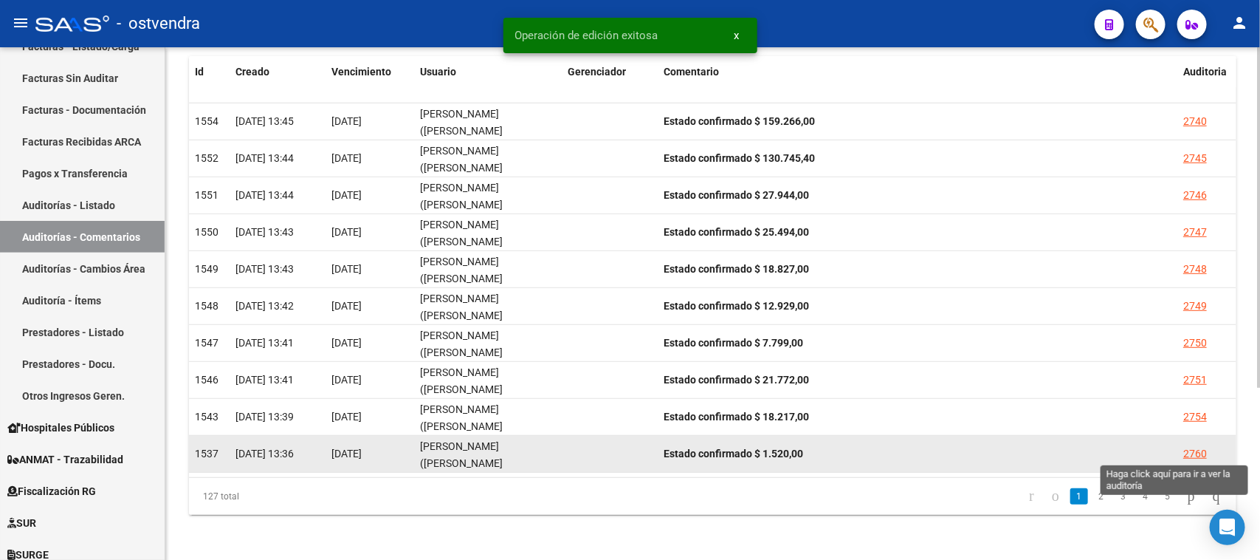
click at [1194, 445] on div "2760" at bounding box center [1195, 453] width 24 height 17
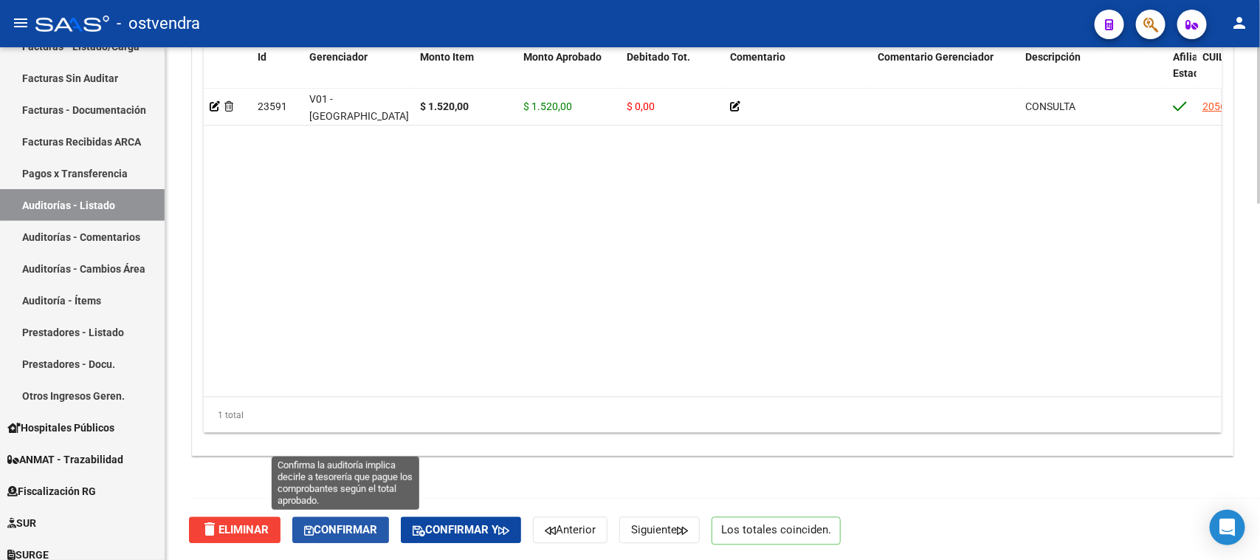
click at [344, 523] on span "Confirmar" at bounding box center [340, 529] width 73 height 13
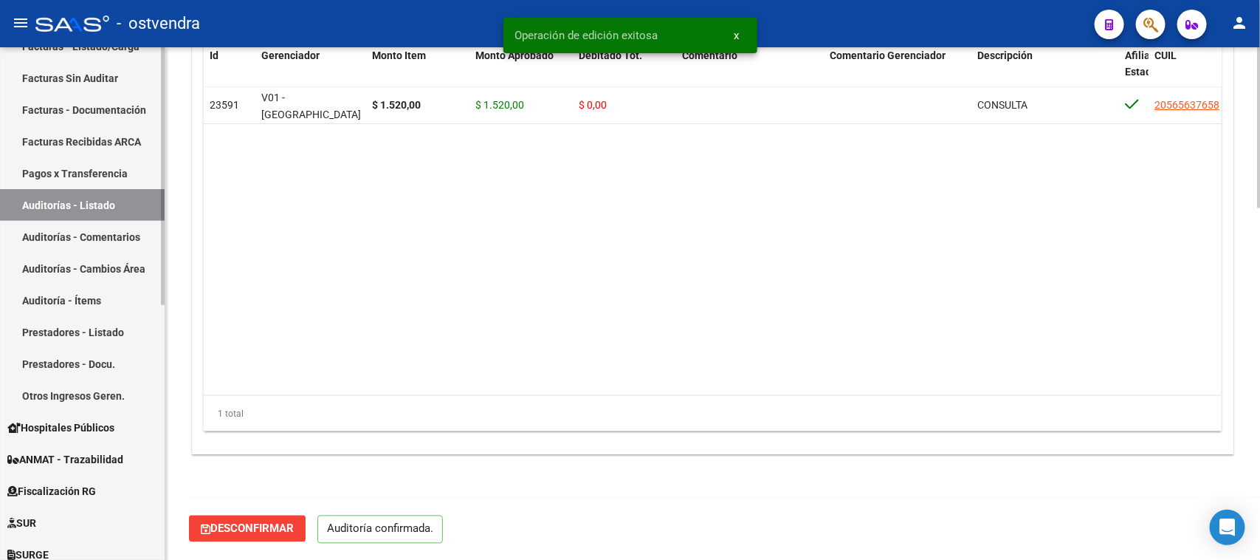
click at [104, 238] on link "Auditorías - Comentarios" at bounding box center [82, 237] width 165 height 32
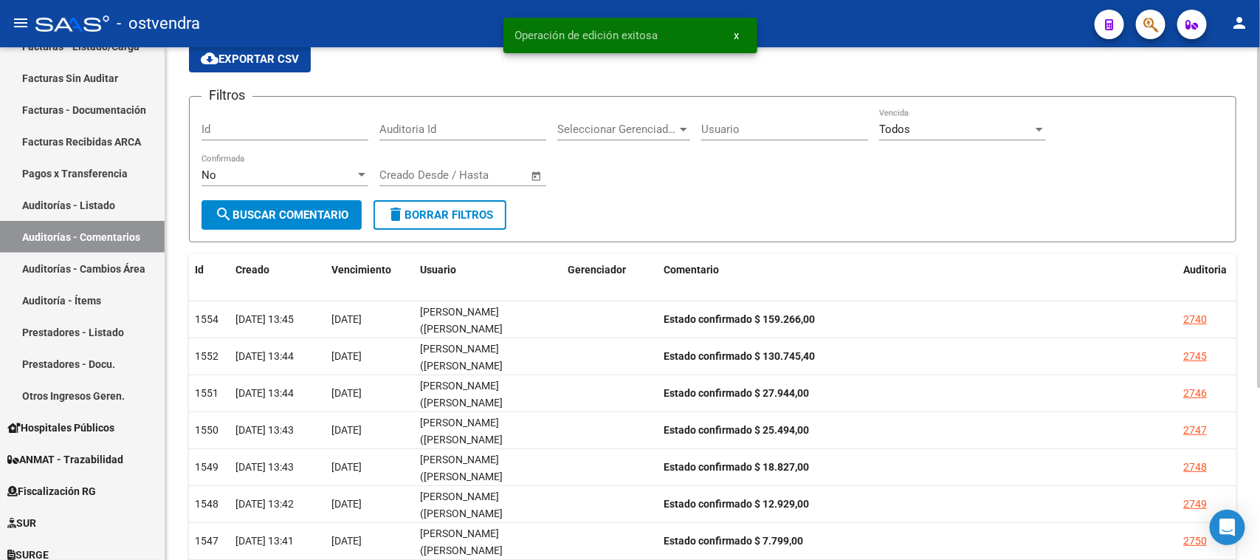
scroll to position [261, 0]
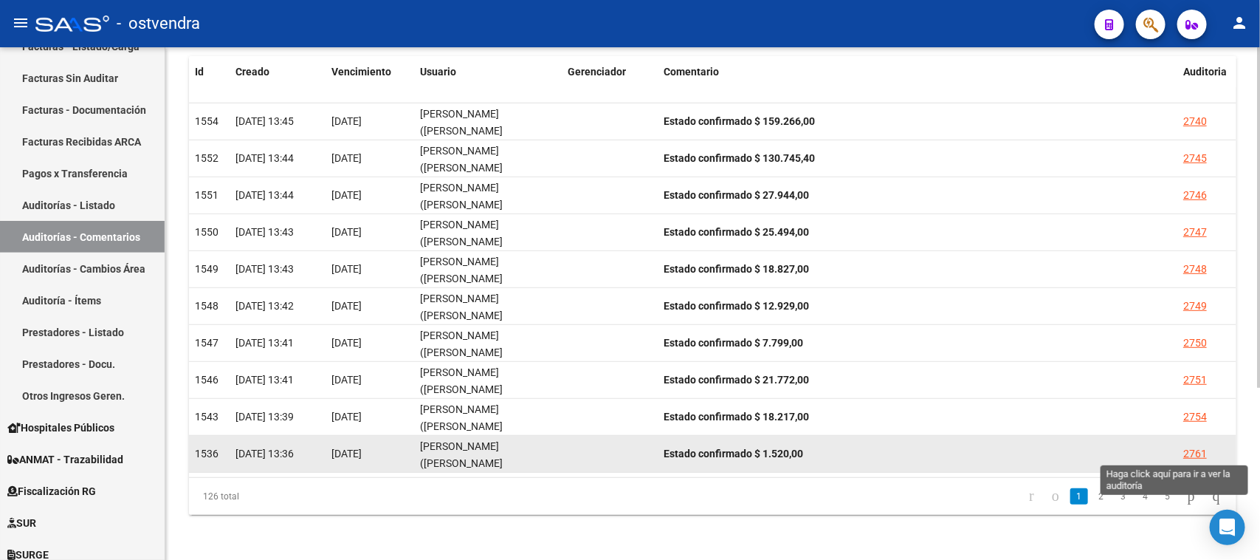
click at [1186, 450] on div "2761" at bounding box center [1195, 453] width 24 height 17
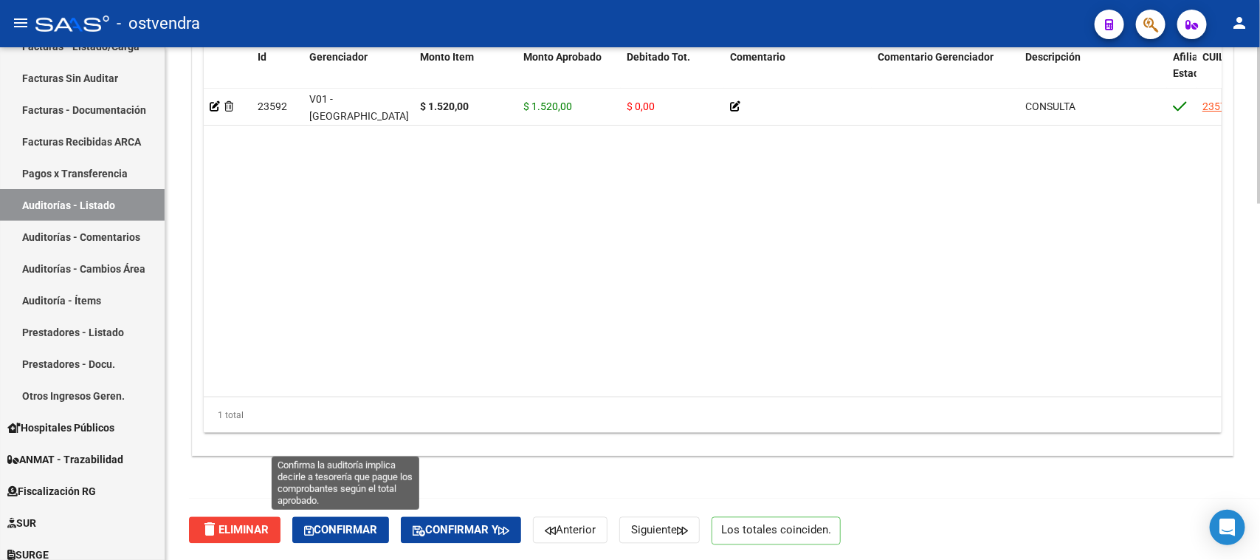
click at [371, 525] on span "Confirmar" at bounding box center [340, 529] width 73 height 13
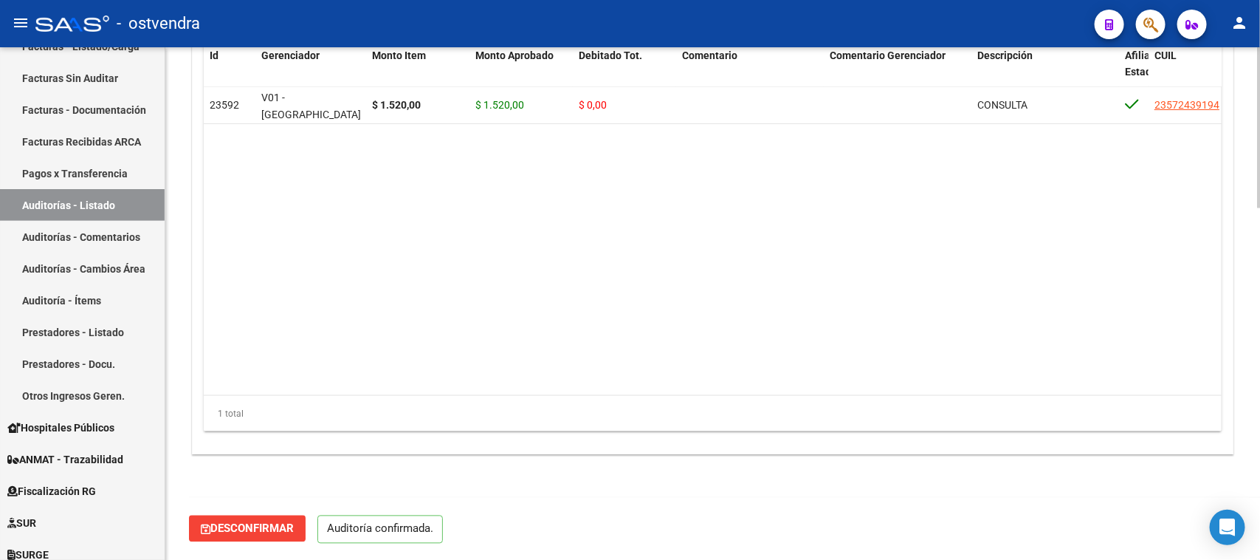
scroll to position [1118, 0]
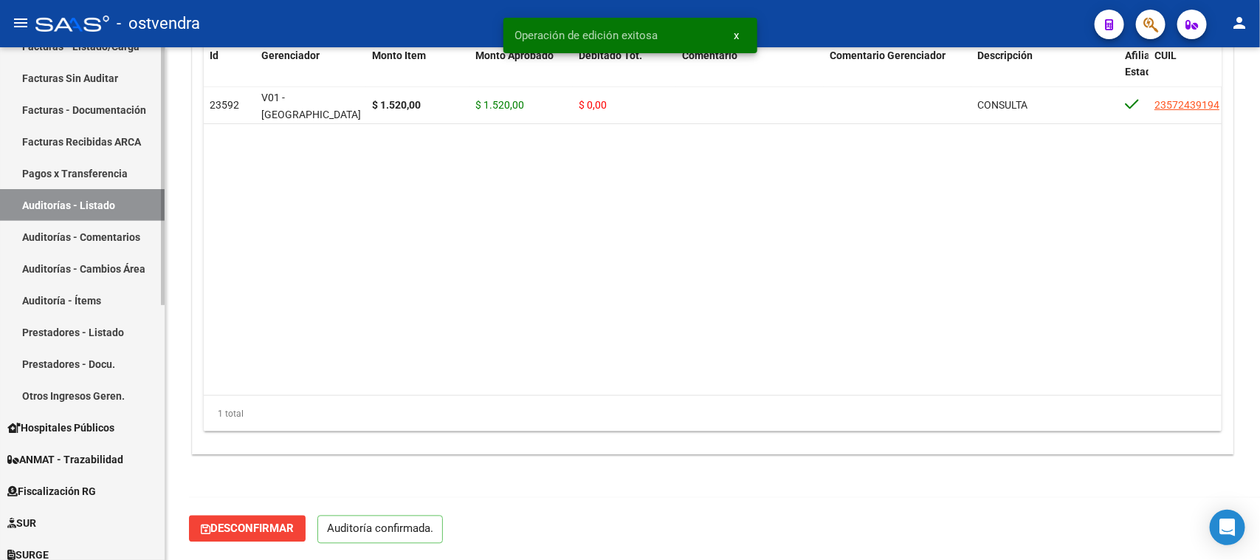
click at [117, 235] on link "Auditorías - Comentarios" at bounding box center [82, 237] width 165 height 32
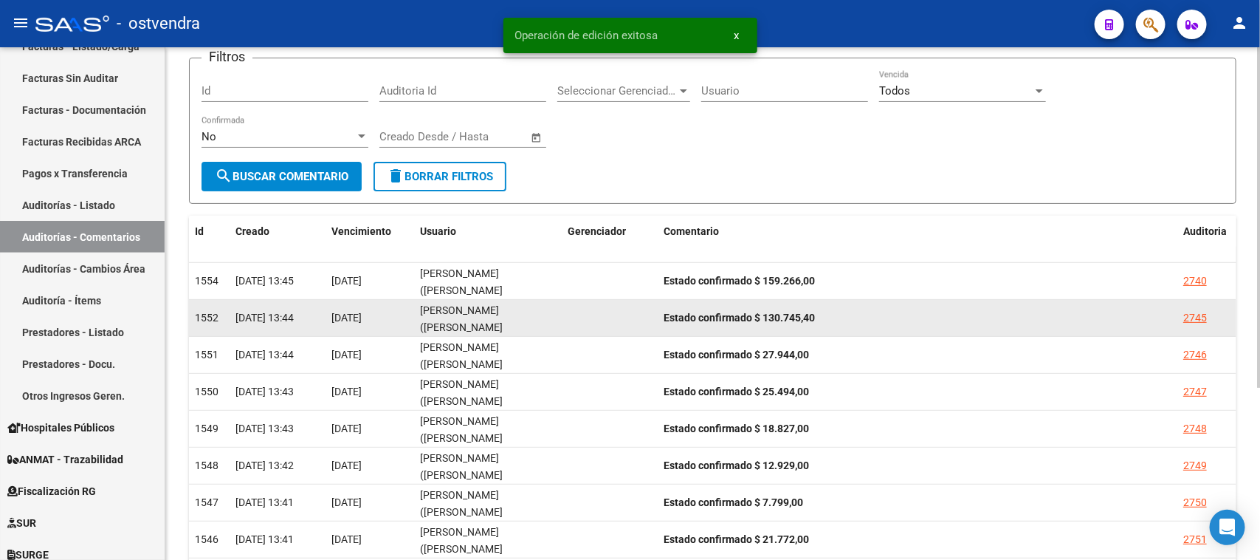
scroll to position [261, 0]
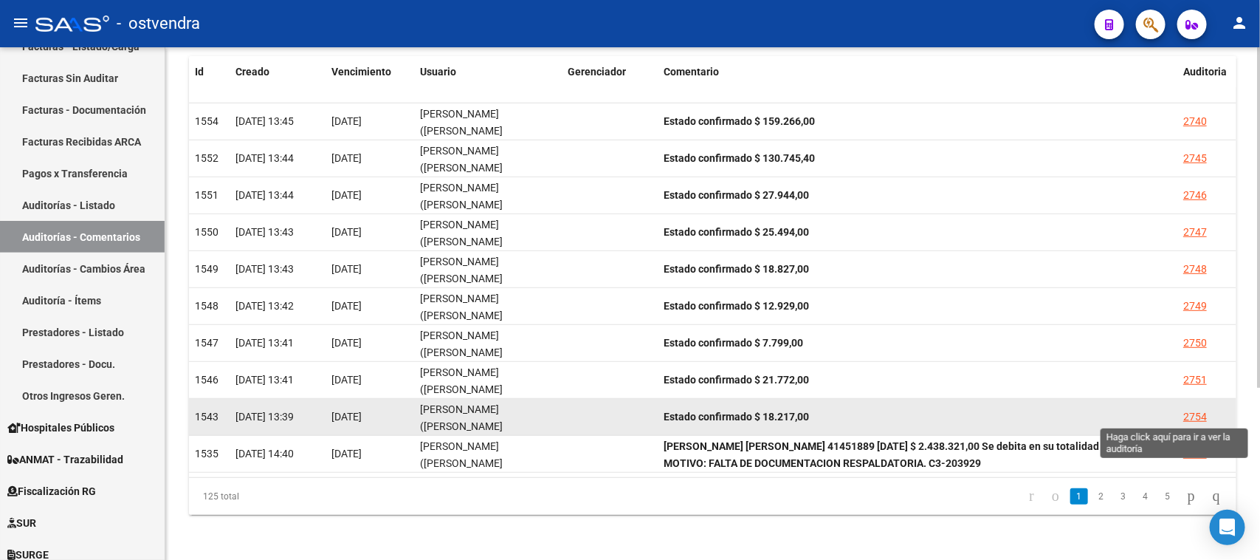
click at [1197, 417] on div "2754" at bounding box center [1195, 416] width 24 height 17
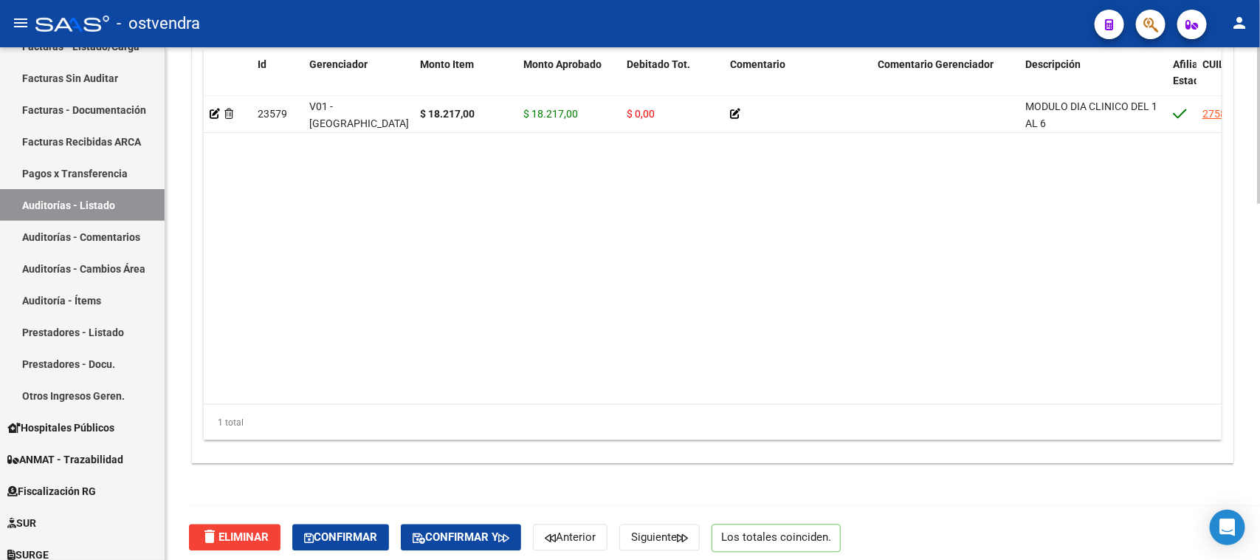
scroll to position [1168, 0]
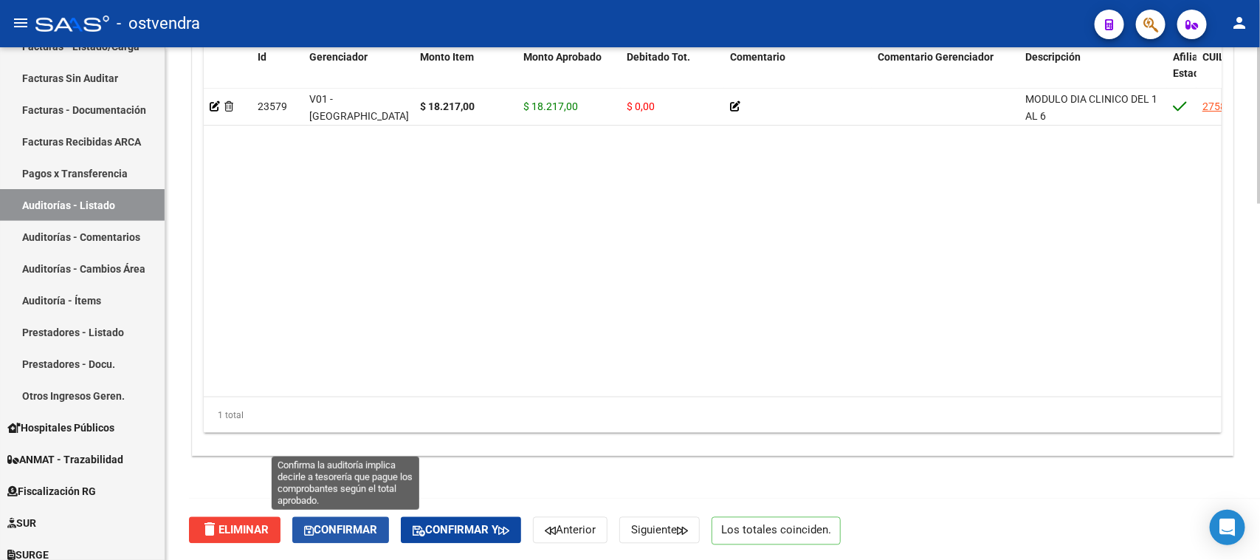
click at [332, 525] on span "Confirmar" at bounding box center [340, 529] width 73 height 13
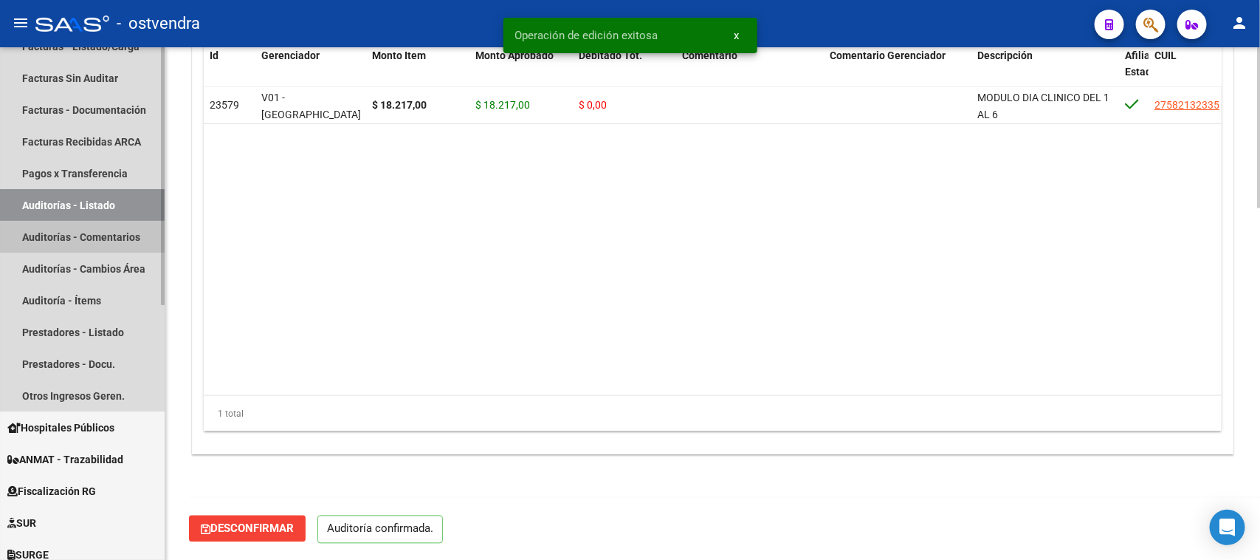
click at [98, 236] on link "Auditorías - Comentarios" at bounding box center [82, 237] width 165 height 32
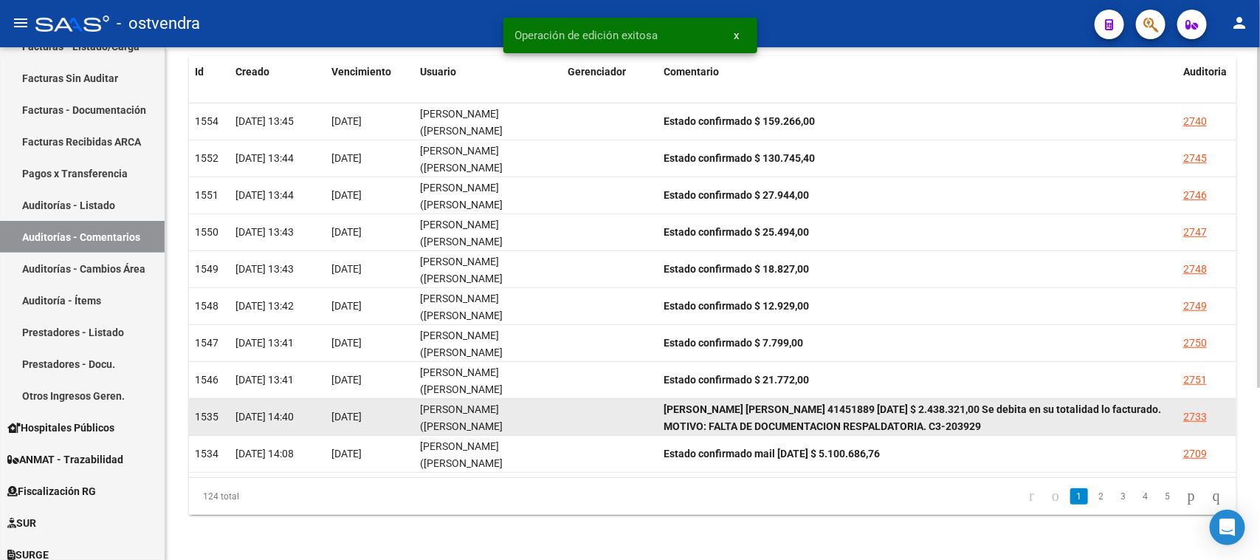
scroll to position [1, 0]
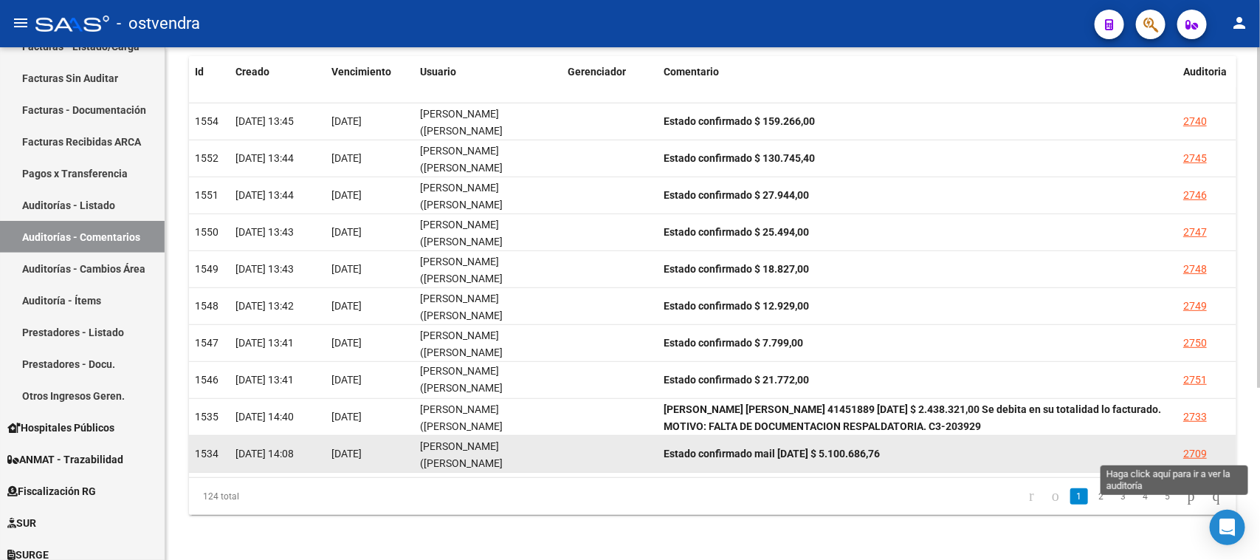
click at [1189, 449] on div "2709" at bounding box center [1195, 453] width 24 height 17
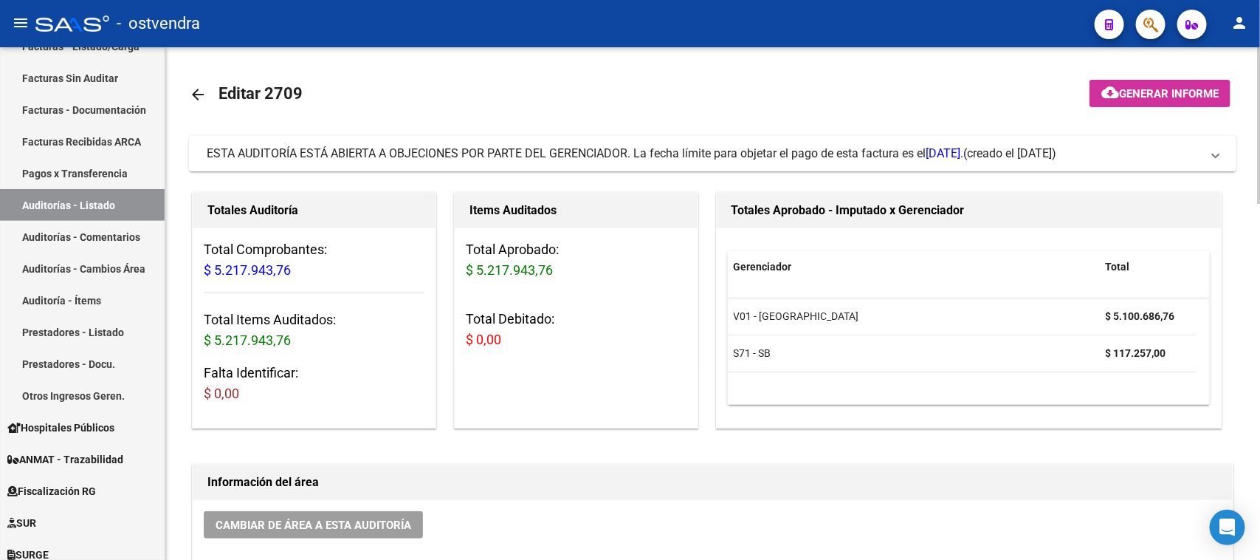
click at [755, 156] on span "ESTA AUDITORÍA ESTÁ ABIERTA A OBJECIONES POR PARTE DEL GERENCIADOR. La fecha lí…" at bounding box center [585, 153] width 757 height 14
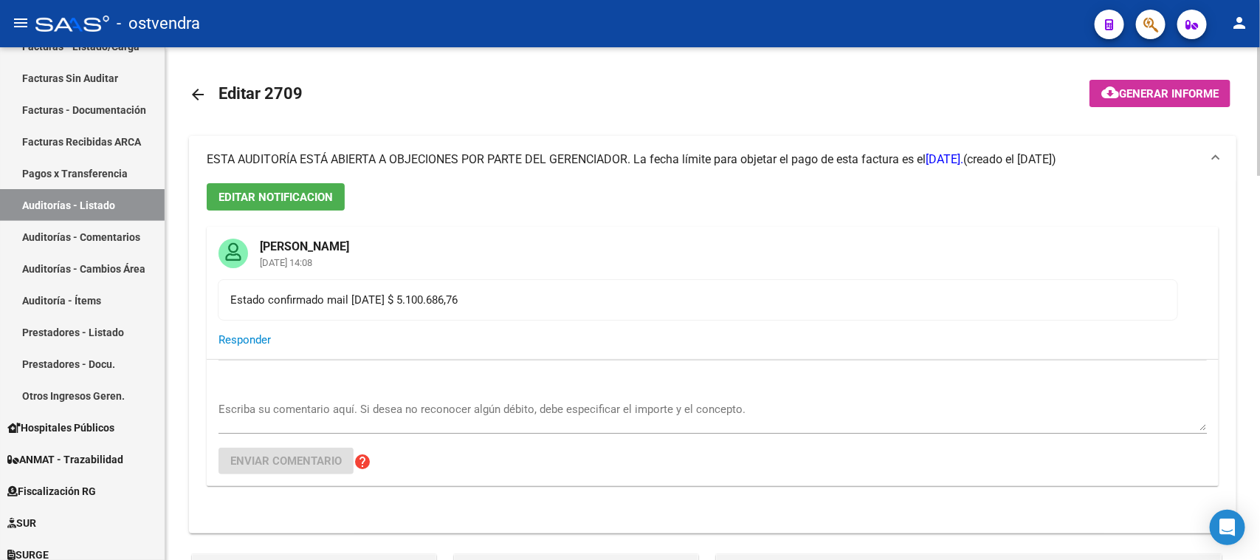
click at [755, 156] on span "ESTA AUDITORÍA ESTÁ ABIERTA A OBJECIONES POR PARTE DEL GERENCIADOR. La fecha lí…" at bounding box center [585, 159] width 757 height 14
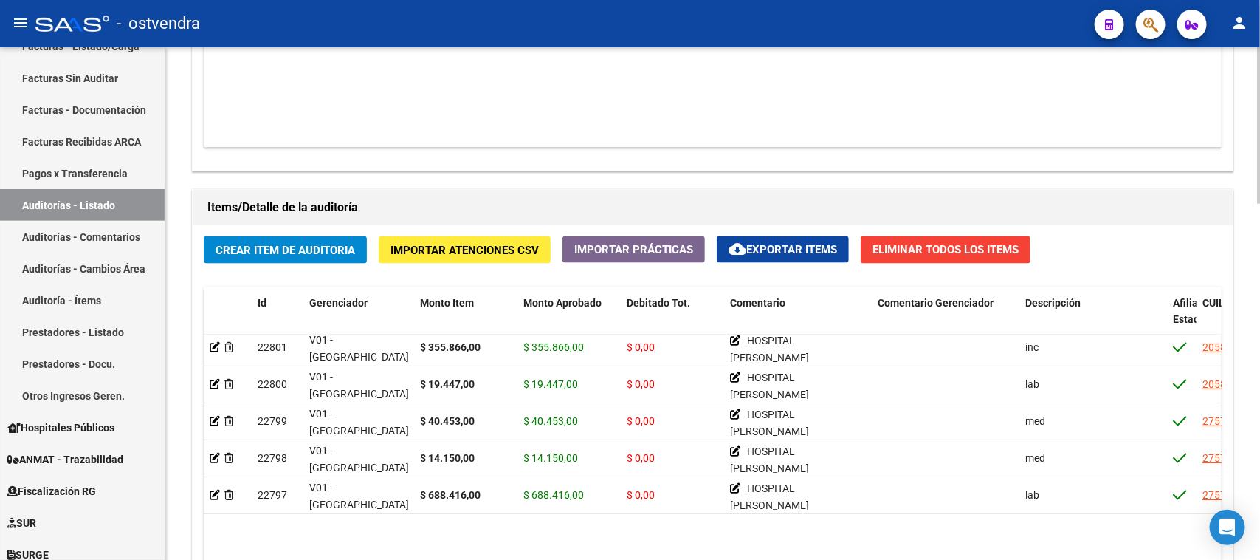
scroll to position [461, 0]
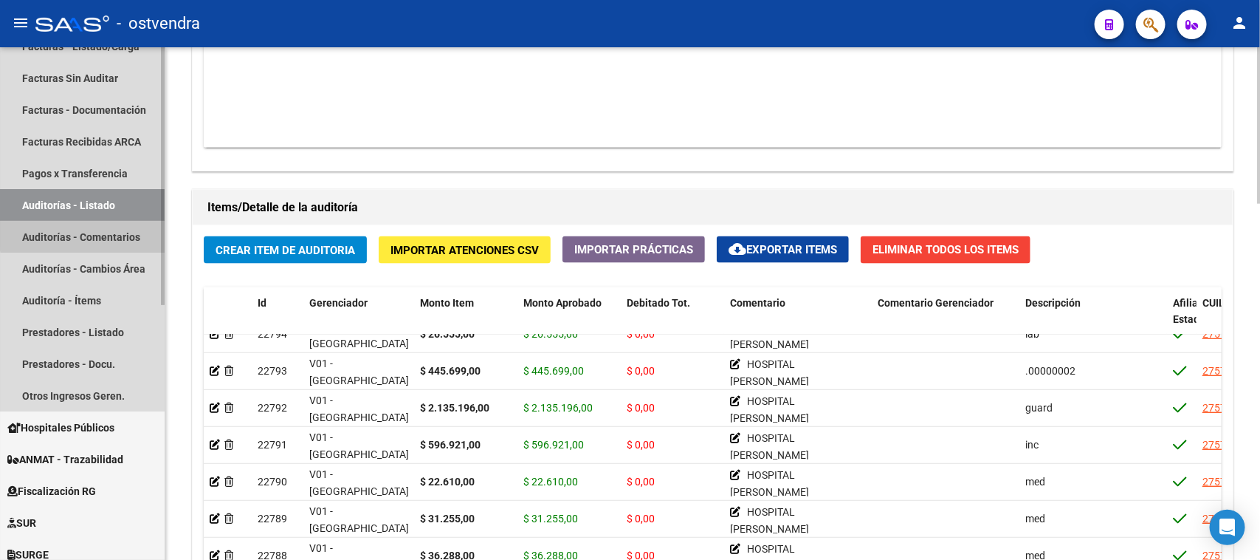
click at [103, 227] on link "Auditorías - Comentarios" at bounding box center [82, 237] width 165 height 32
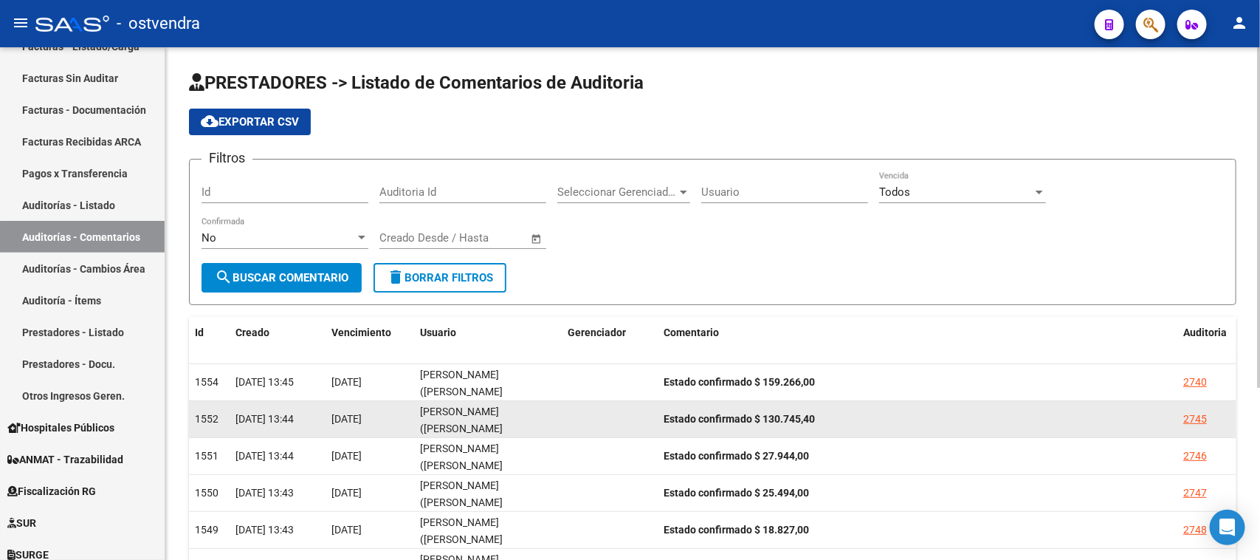
scroll to position [261, 0]
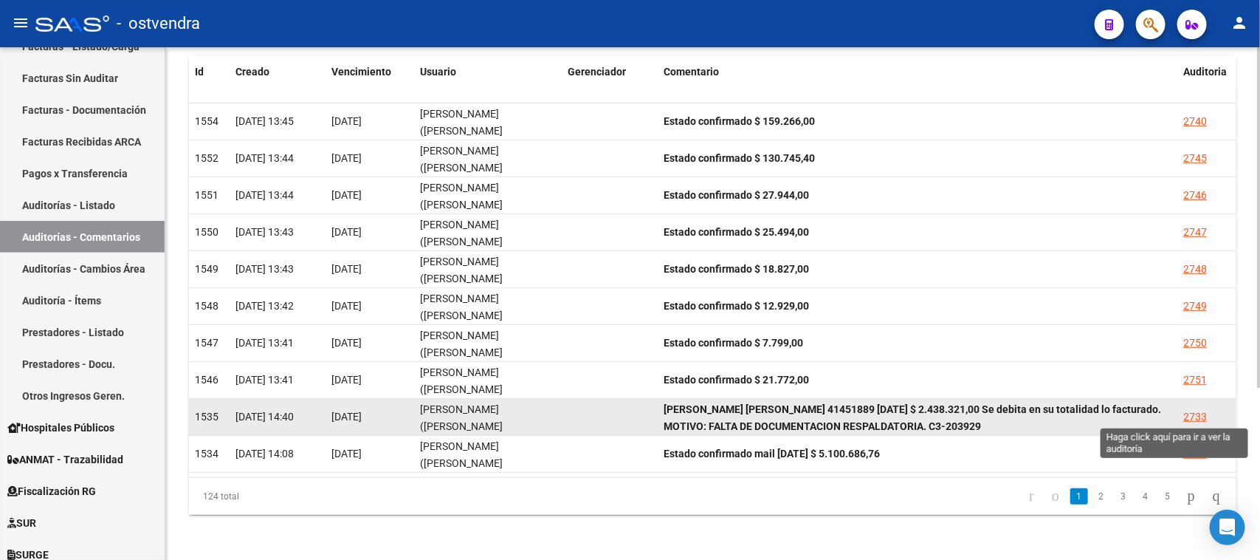
click at [1188, 416] on div "2733" at bounding box center [1195, 416] width 24 height 17
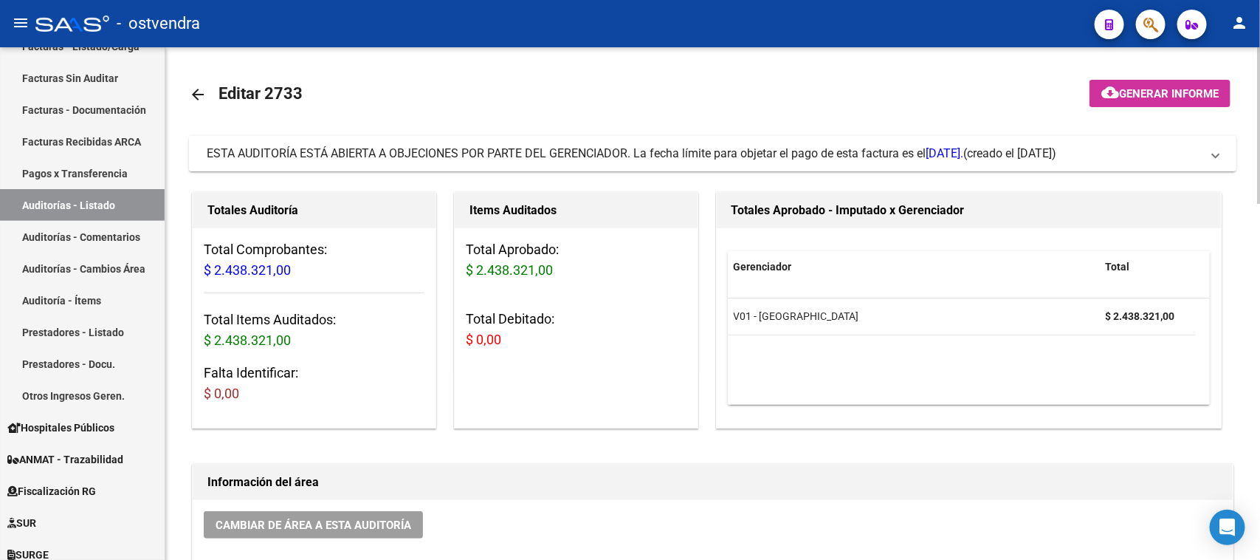
click at [773, 151] on span "ESTA AUDITORÍA ESTÁ ABIERTA A OBJECIONES POR PARTE DEL GERENCIADOR. La fecha lí…" at bounding box center [585, 153] width 757 height 14
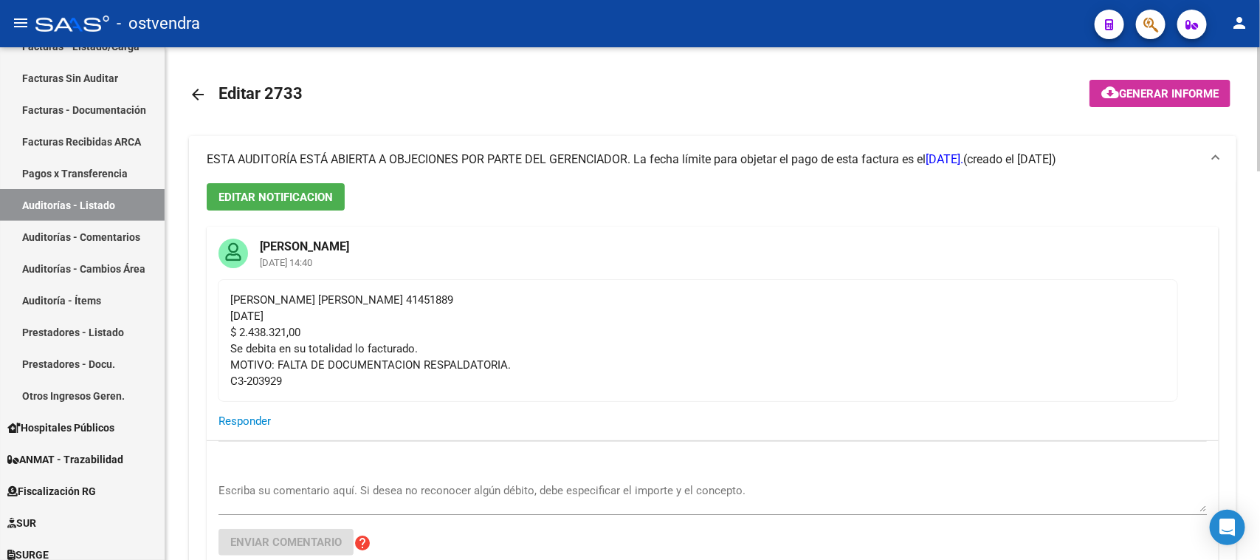
click at [773, 152] on span "ESTA AUDITORÍA ESTÁ ABIERTA A OBJECIONES POR PARTE DEL GERENCIADOR. La fecha lí…" at bounding box center [585, 159] width 757 height 14
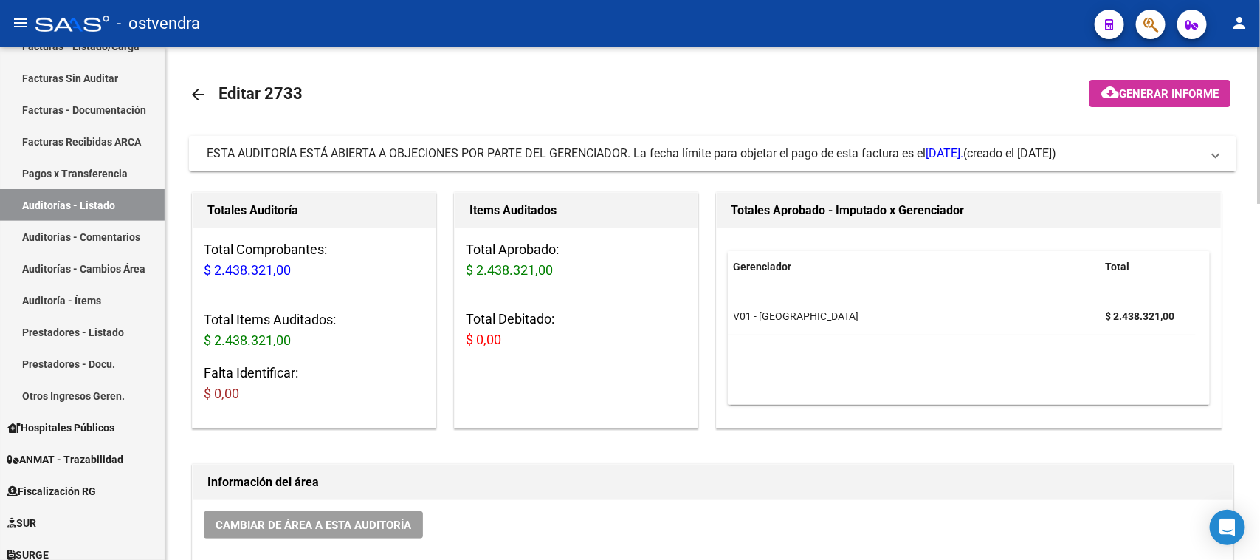
click at [821, 156] on span "ESTA AUDITORÍA ESTÁ ABIERTA A OBJECIONES POR PARTE DEL GERENCIADOR. La fecha lí…" at bounding box center [585, 153] width 757 height 14
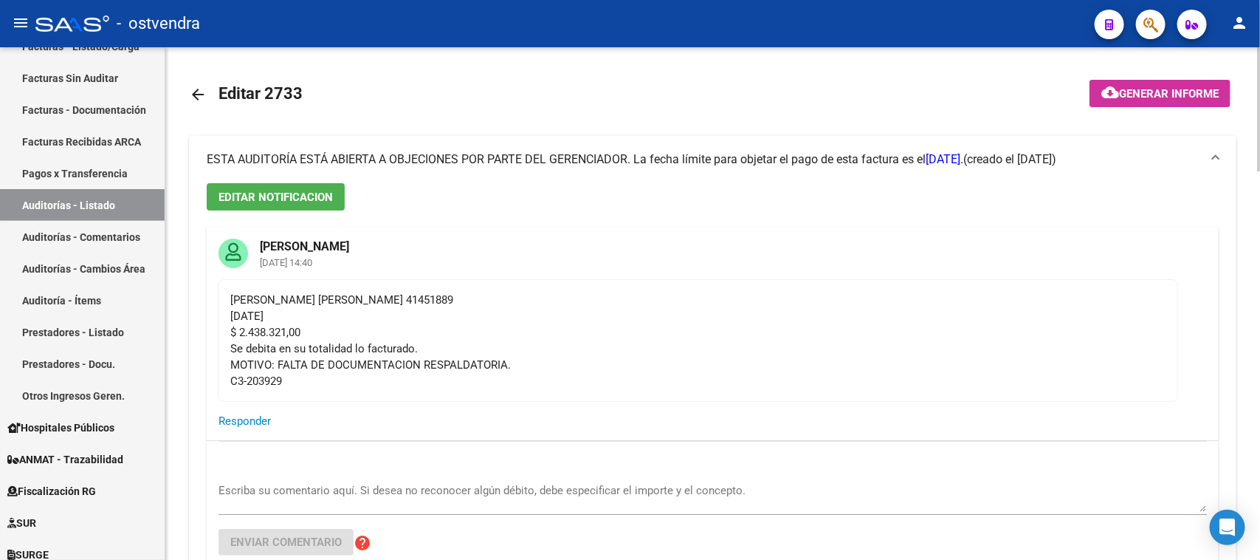
click at [248, 196] on span "EDITAR NOTIFICACION" at bounding box center [275, 196] width 114 height 13
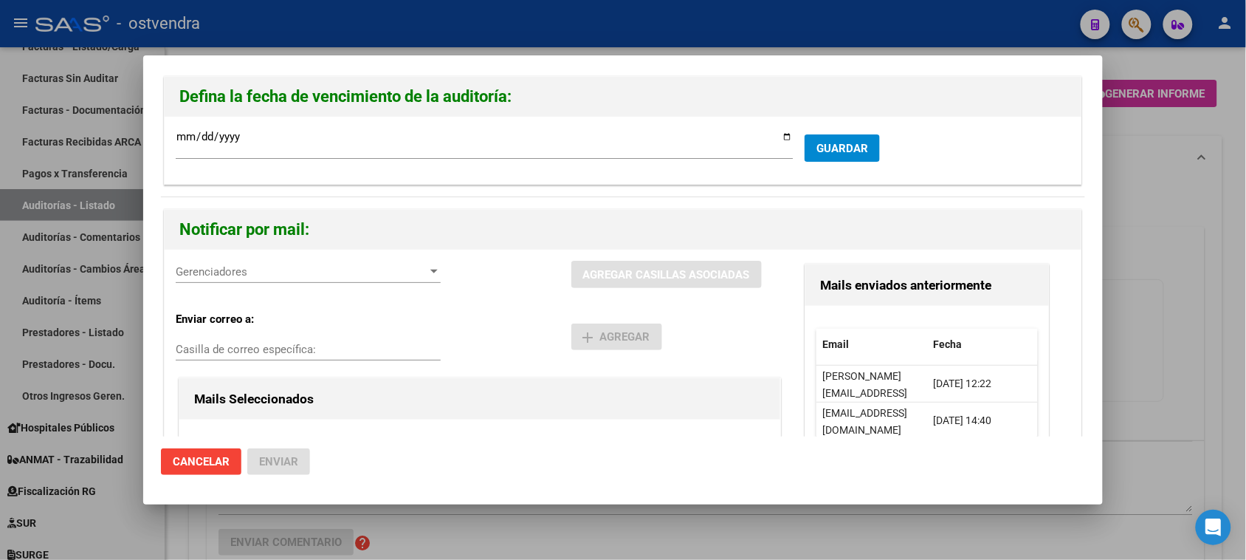
click at [1176, 253] on div at bounding box center [623, 280] width 1246 height 560
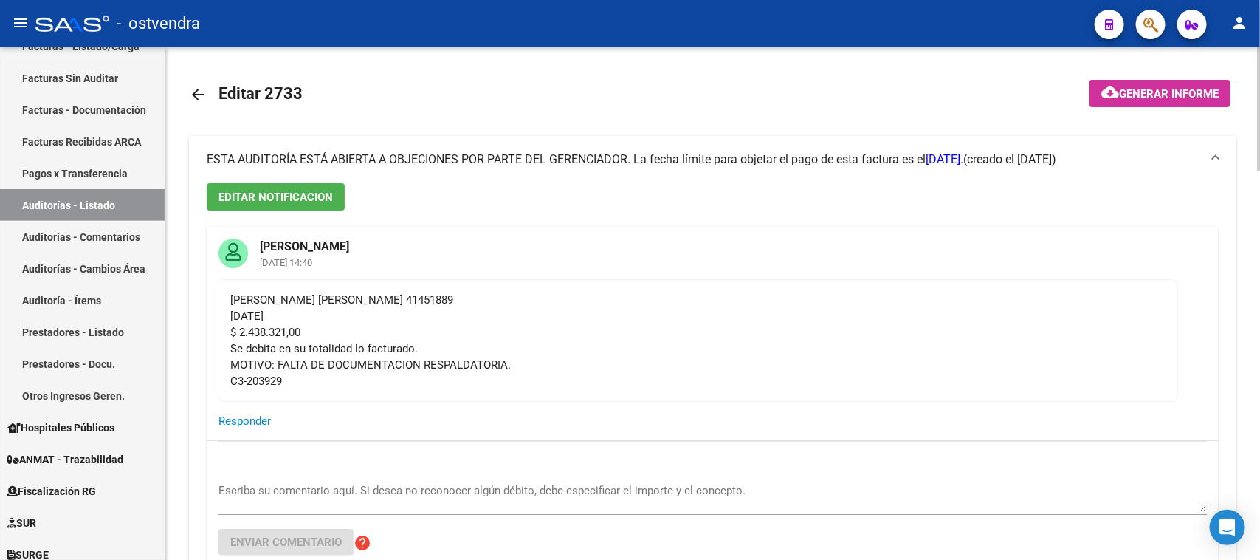
drag, startPoint x: 286, startPoint y: 382, endPoint x: 213, endPoint y: 300, distance: 110.8
click at [213, 300] on div "[PERSON_NAME] [DATE] 14:40 [PERSON_NAME] [PERSON_NAME] 41451889 [DATE] $ 2.438.…" at bounding box center [713, 333] width 1012 height 213
click at [354, 363] on div "[PERSON_NAME] [PERSON_NAME] 41451889 [DATE] $ 2.438.321,00 Se debita en su tota…" at bounding box center [697, 340] width 935 height 97
